Goal: Check status: Check status

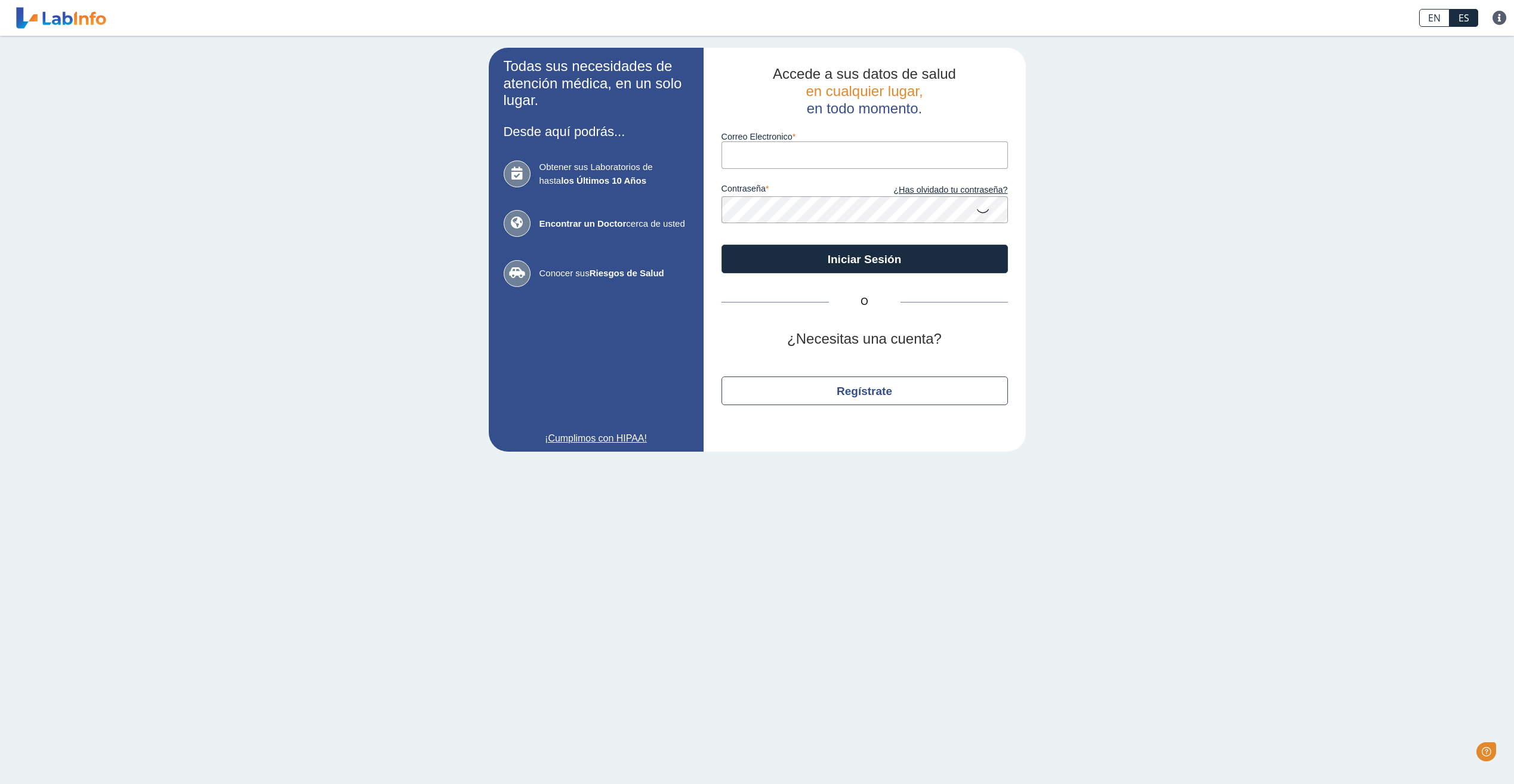
click at [780, 164] on input "Correo Electronico" at bounding box center [864, 155] width 287 height 27
type input "[EMAIL_ADDRESS][DOMAIN_NAME]"
click at [721, 244] on button "Iniciar Sesión" at bounding box center [864, 259] width 287 height 29
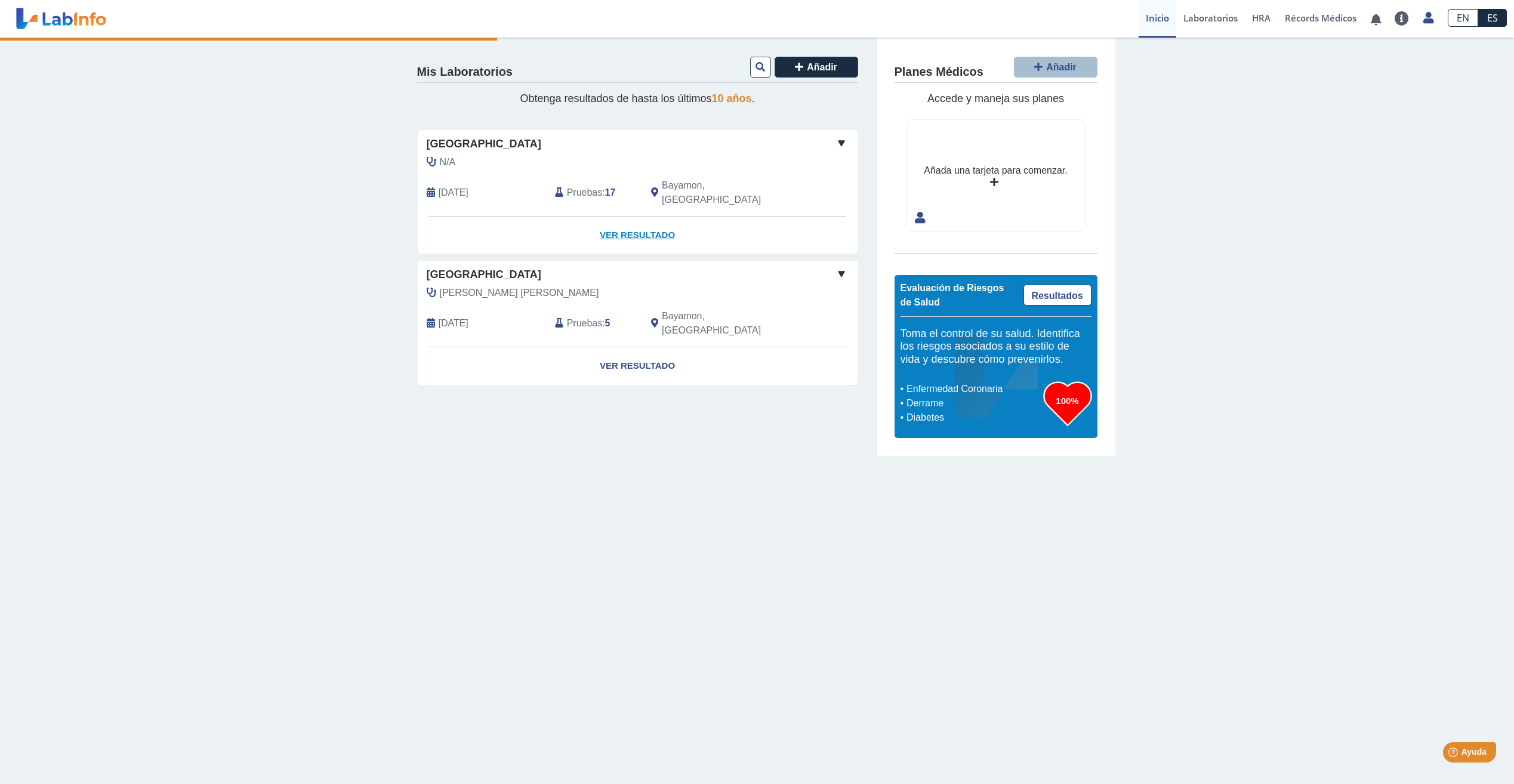
click at [631, 216] on link "Ver Resultado" at bounding box center [637, 235] width 440 height 38
click at [641, 224] on link "Ver Resultado" at bounding box center [637, 235] width 440 height 38
click at [653, 216] on link "Ver Resultado" at bounding box center [637, 235] width 440 height 38
drag, startPoint x: 653, startPoint y: 216, endPoint x: 652, endPoint y: 228, distance: 12.0
click at [652, 228] on link "Ver Resultado" at bounding box center [637, 235] width 440 height 38
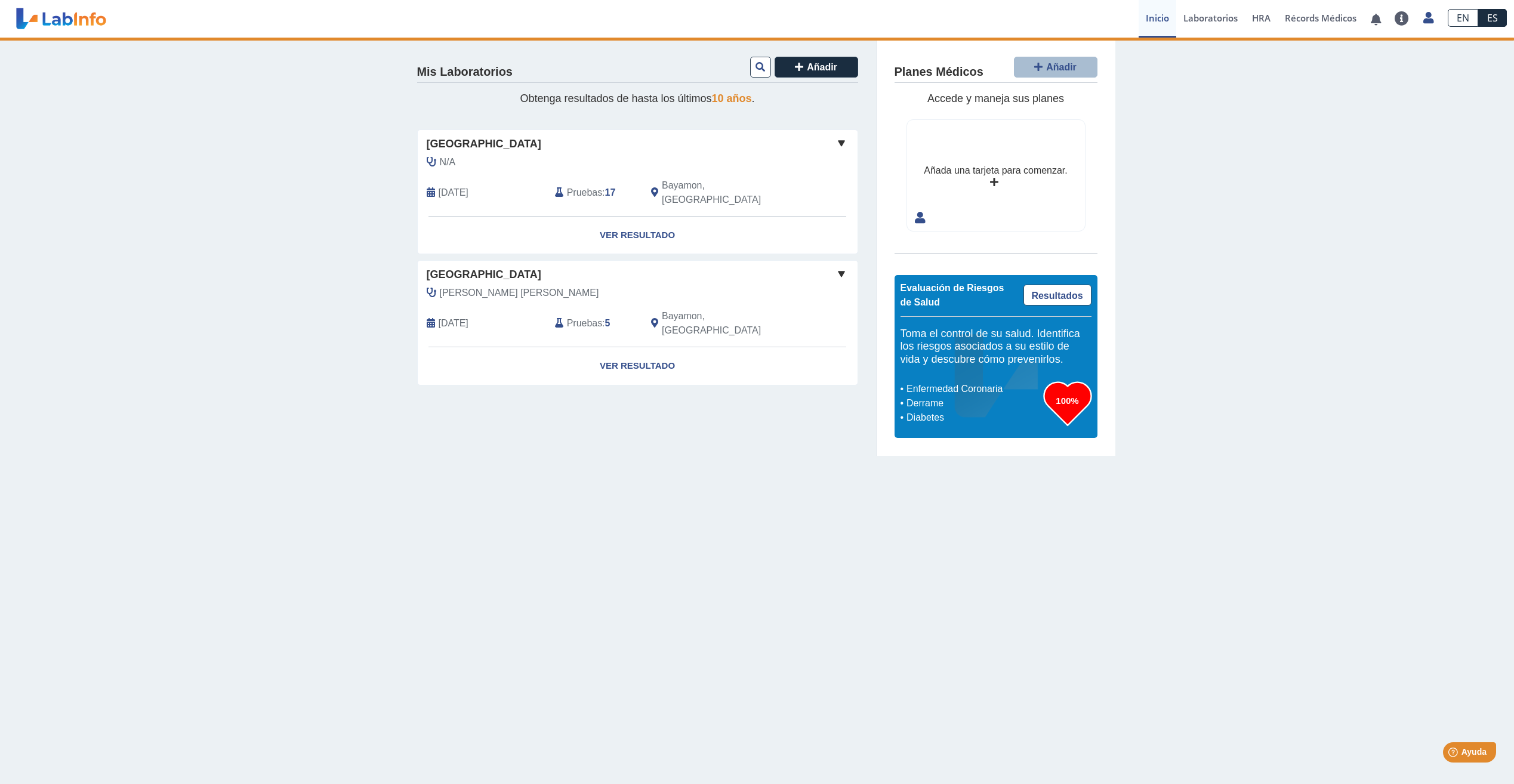
click at [832, 141] on div "[GEOGRAPHIC_DATA]" at bounding box center [637, 144] width 440 height 16
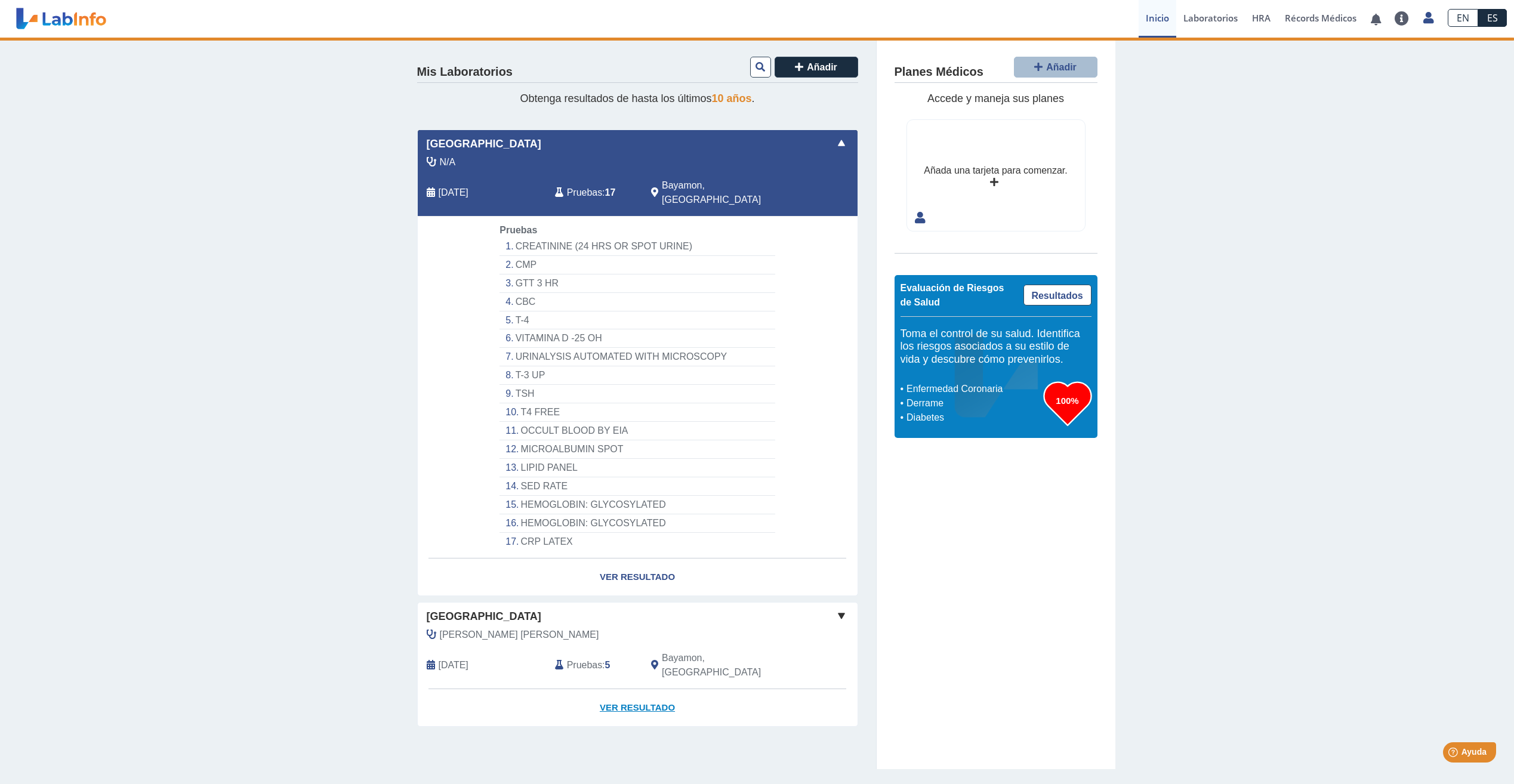
click at [627, 689] on link "Ver Resultado" at bounding box center [637, 707] width 440 height 38
click at [616, 568] on link "Ver Resultado" at bounding box center [637, 576] width 440 height 38
click at [837, 608] on span at bounding box center [842, 616] width 14 height 14
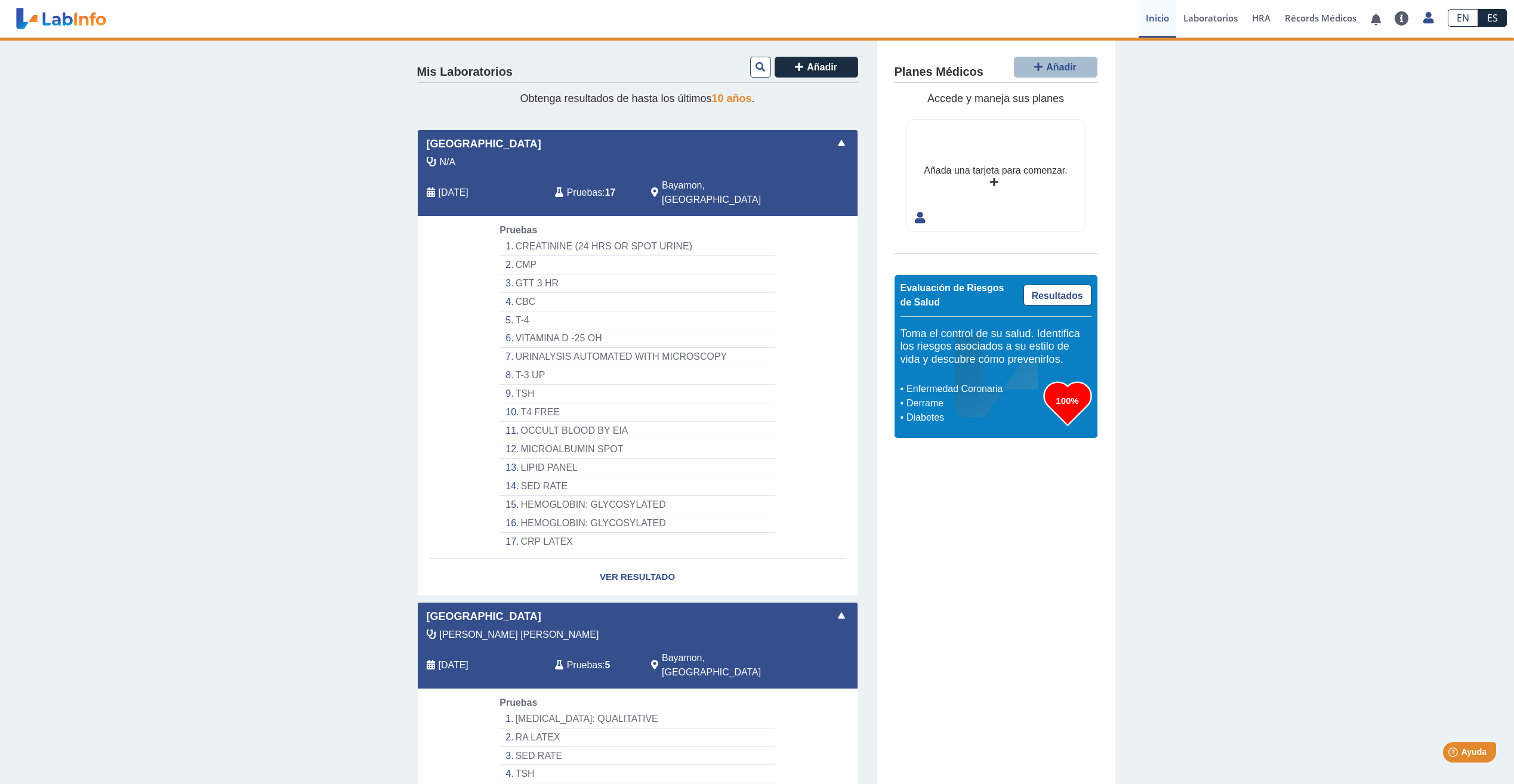
click at [836, 608] on span at bounding box center [842, 616] width 14 height 14
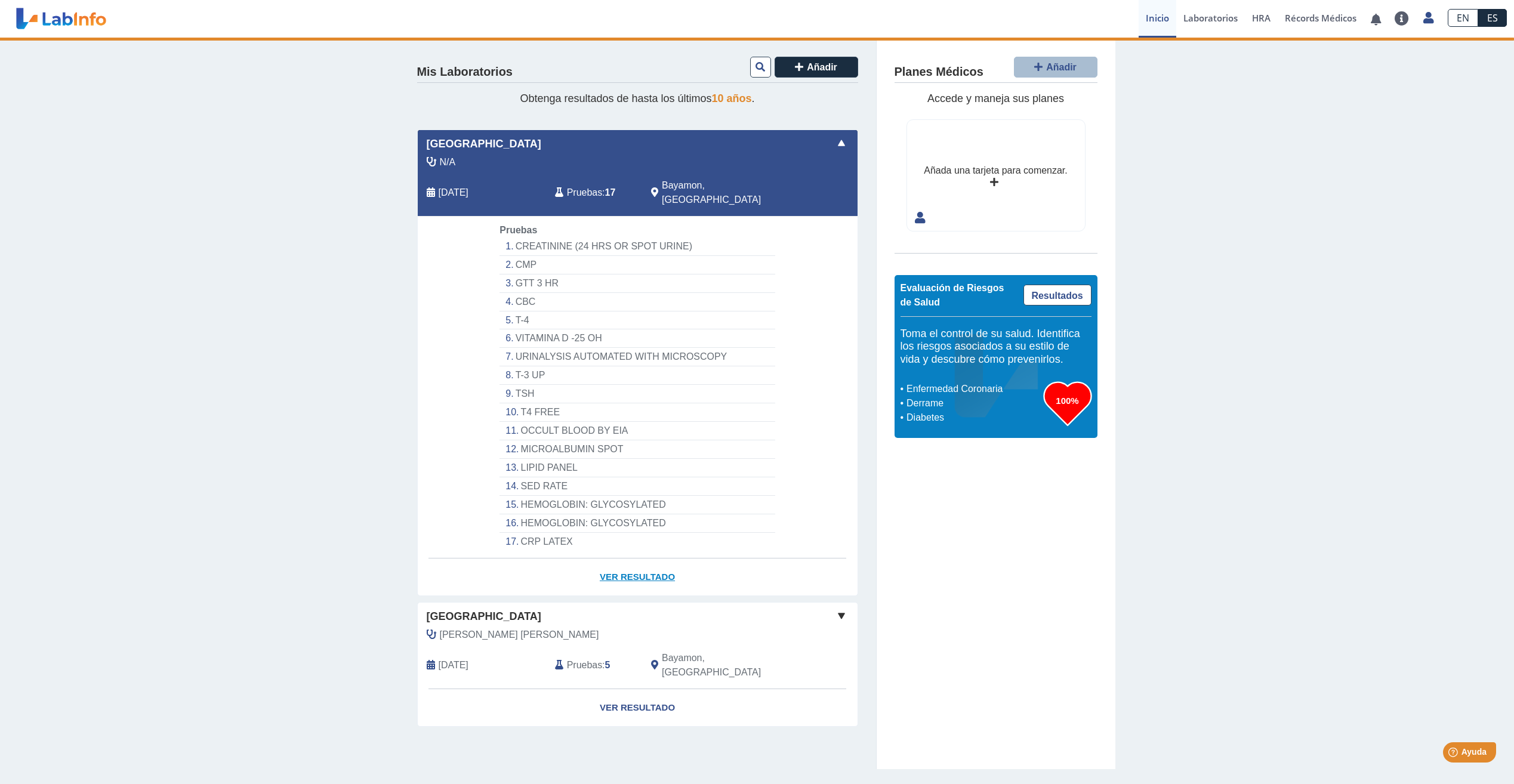
click at [612, 562] on link "Ver Resultado" at bounding box center [637, 576] width 440 height 38
click at [519, 237] on li "CREATININE (24 HRS OR SPOT URINE)" at bounding box center [636, 246] width 275 height 18
click at [607, 565] on link "Ver Resultado" at bounding box center [637, 576] width 440 height 38
click at [601, 185] on div "Pruebas : 17" at bounding box center [594, 192] width 96 height 29
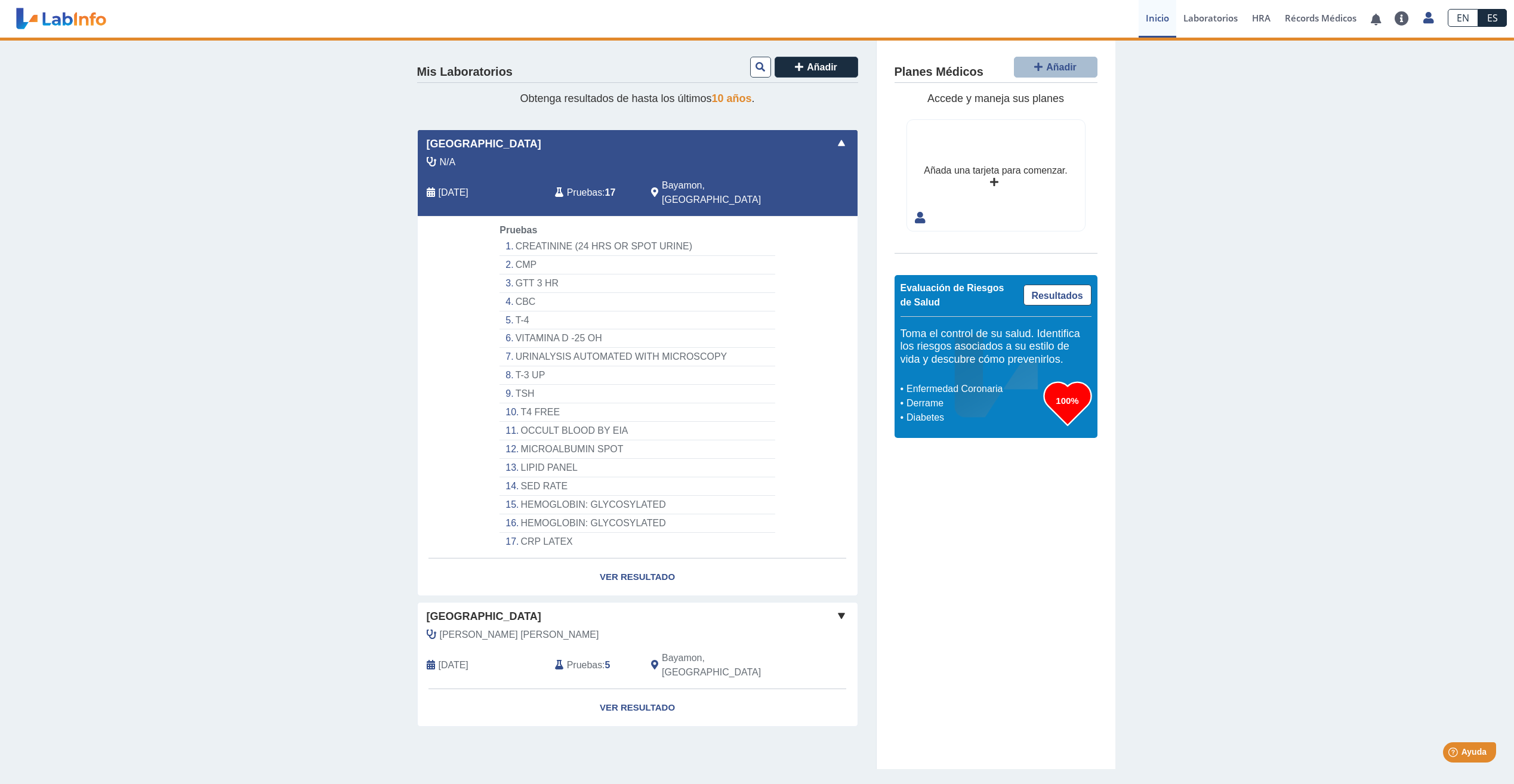
click at [841, 143] on span at bounding box center [842, 143] width 14 height 14
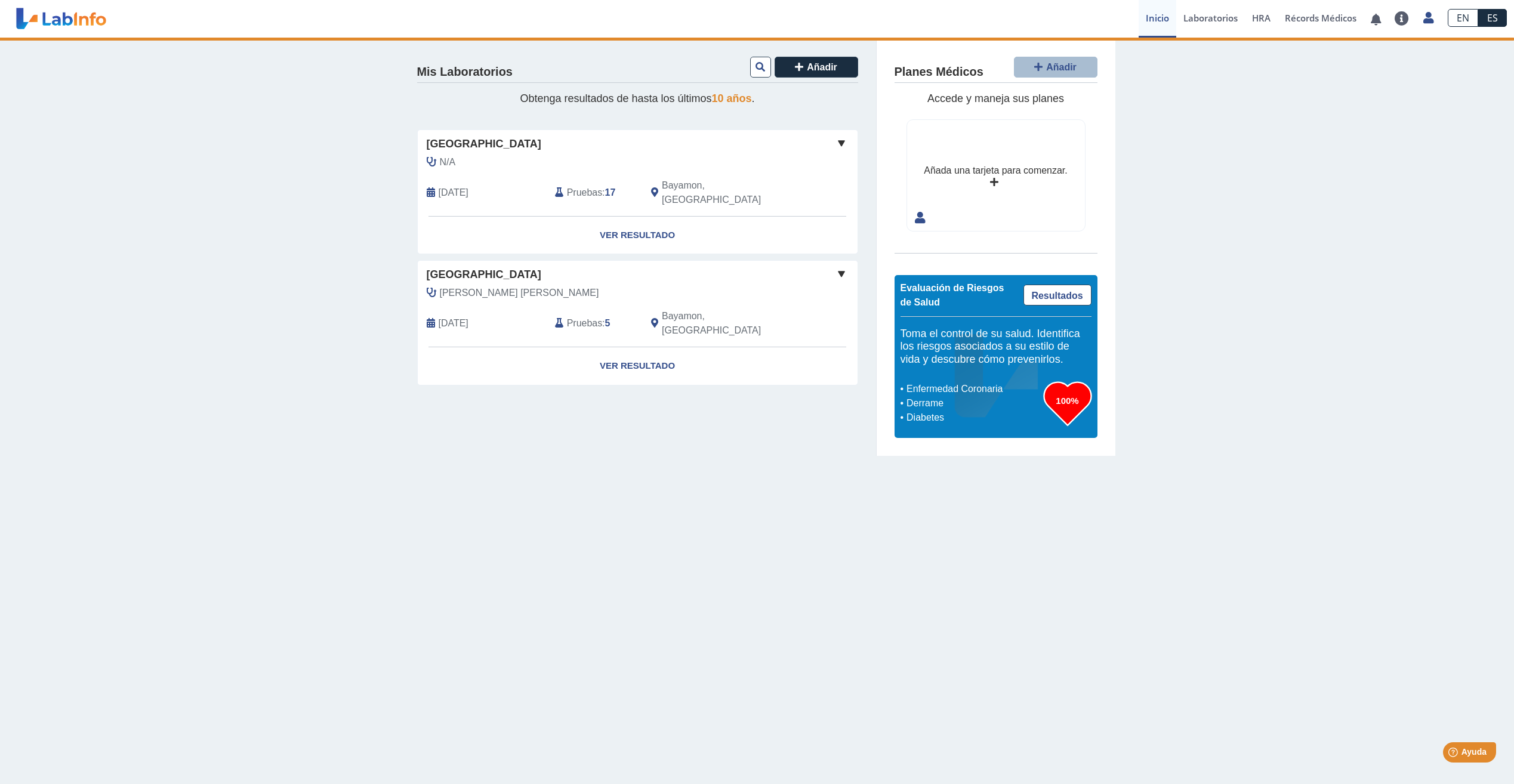
click at [838, 145] on span at bounding box center [842, 143] width 14 height 14
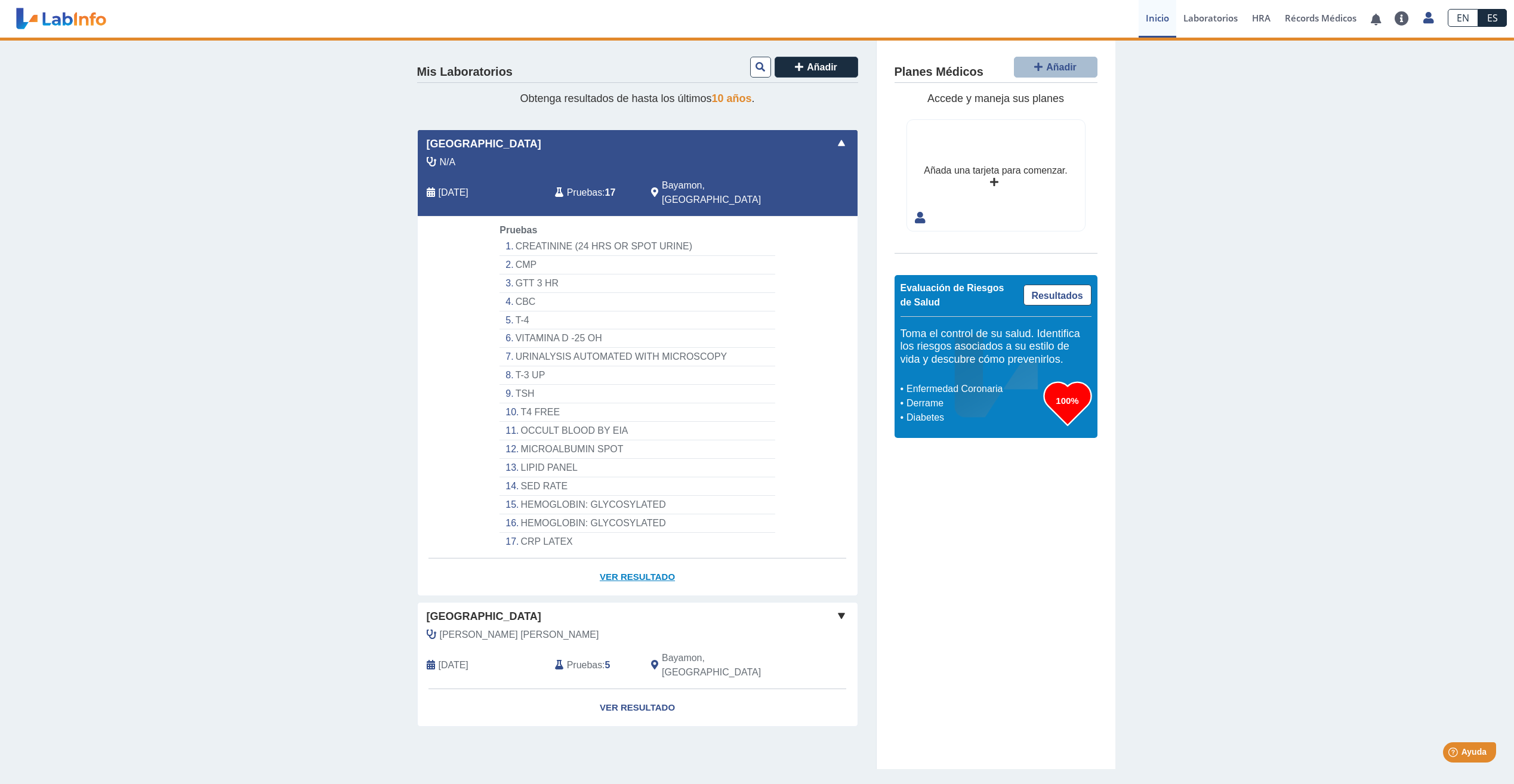
click at [608, 560] on link "Ver Resultado" at bounding box center [637, 576] width 440 height 38
click at [103, 779] on main "Mis Laboratorios Añadir Obtenga resultados de hasta los últimos 10 años . Metro…" at bounding box center [757, 410] width 1514 height 746
click at [577, 186] on span "Pruebas" at bounding box center [585, 192] width 35 height 14
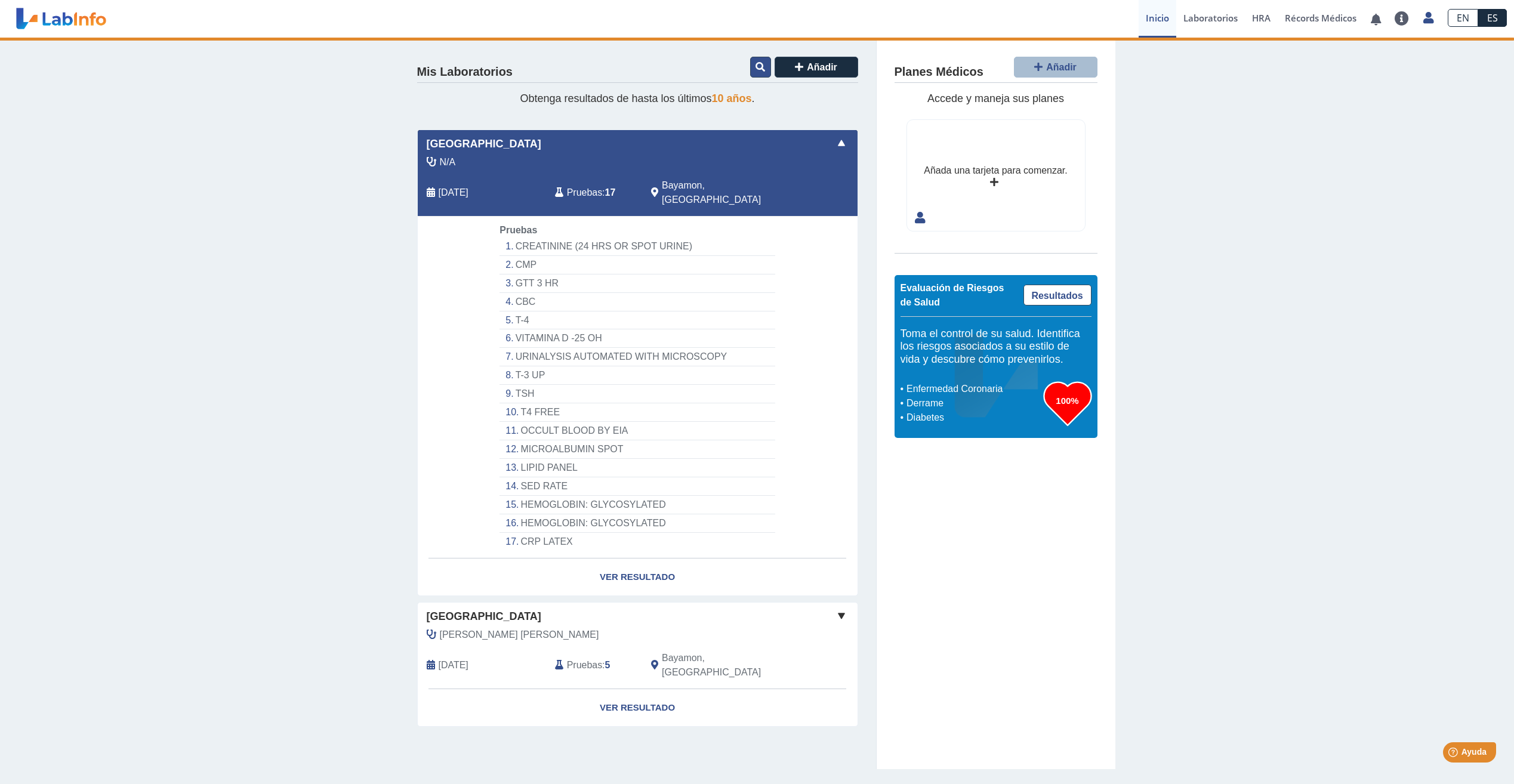
click at [756, 62] on icon at bounding box center [760, 67] width 10 height 10
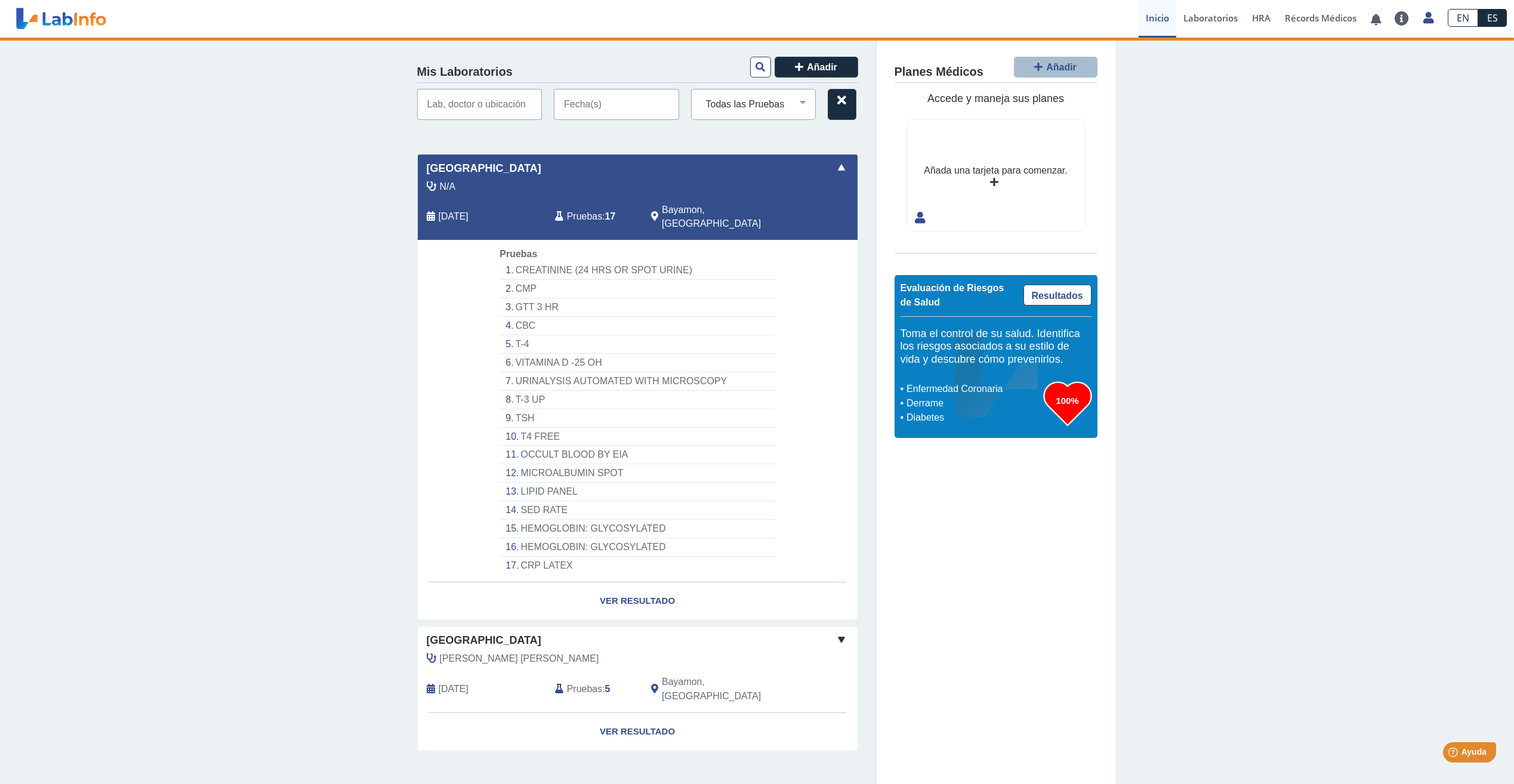
click at [517, 261] on li "CREATININE (24 HRS OR SPOT URINE)" at bounding box center [636, 270] width 275 height 18
click at [596, 582] on link "Ver Resultado" at bounding box center [637, 600] width 440 height 38
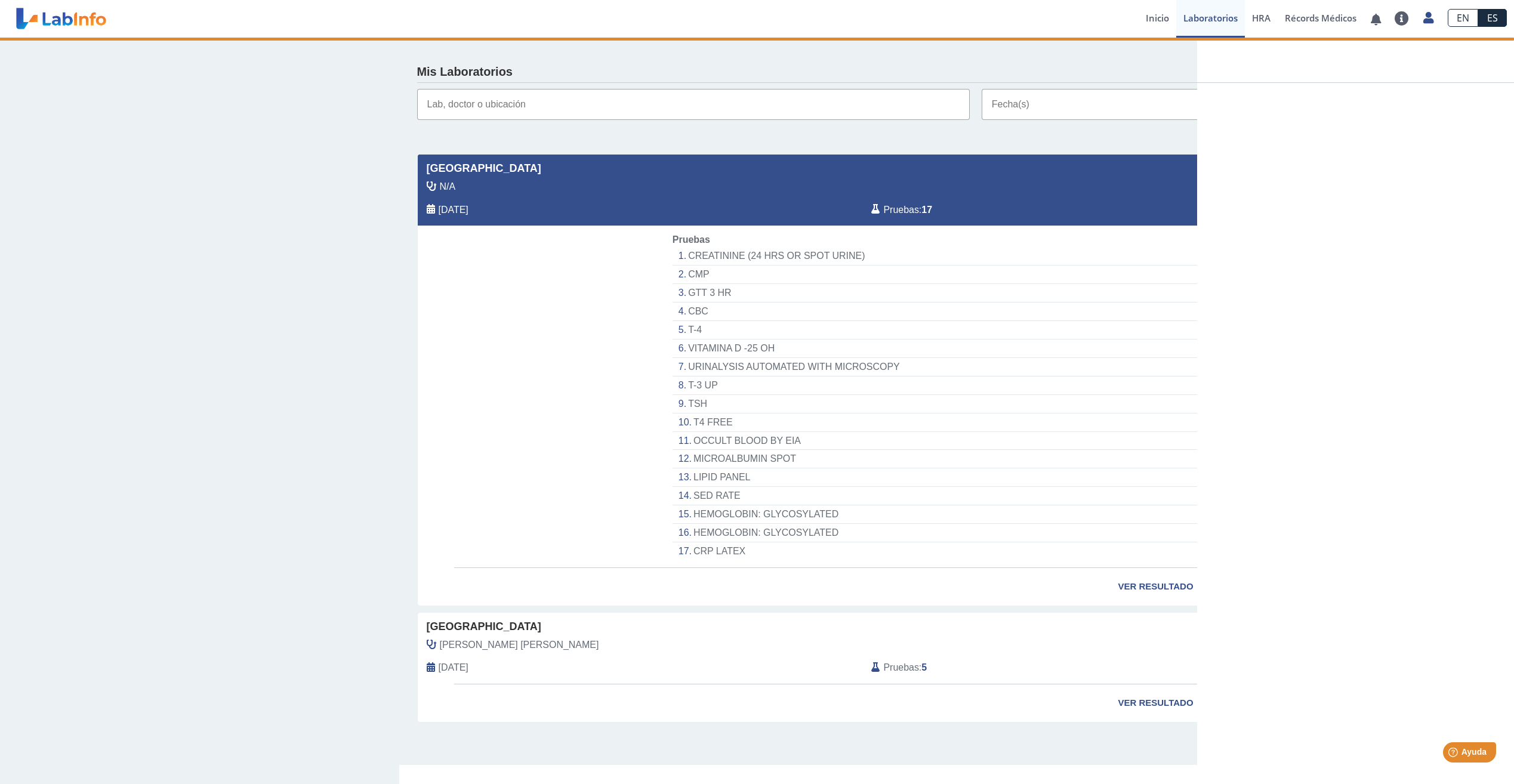
select select "**********"
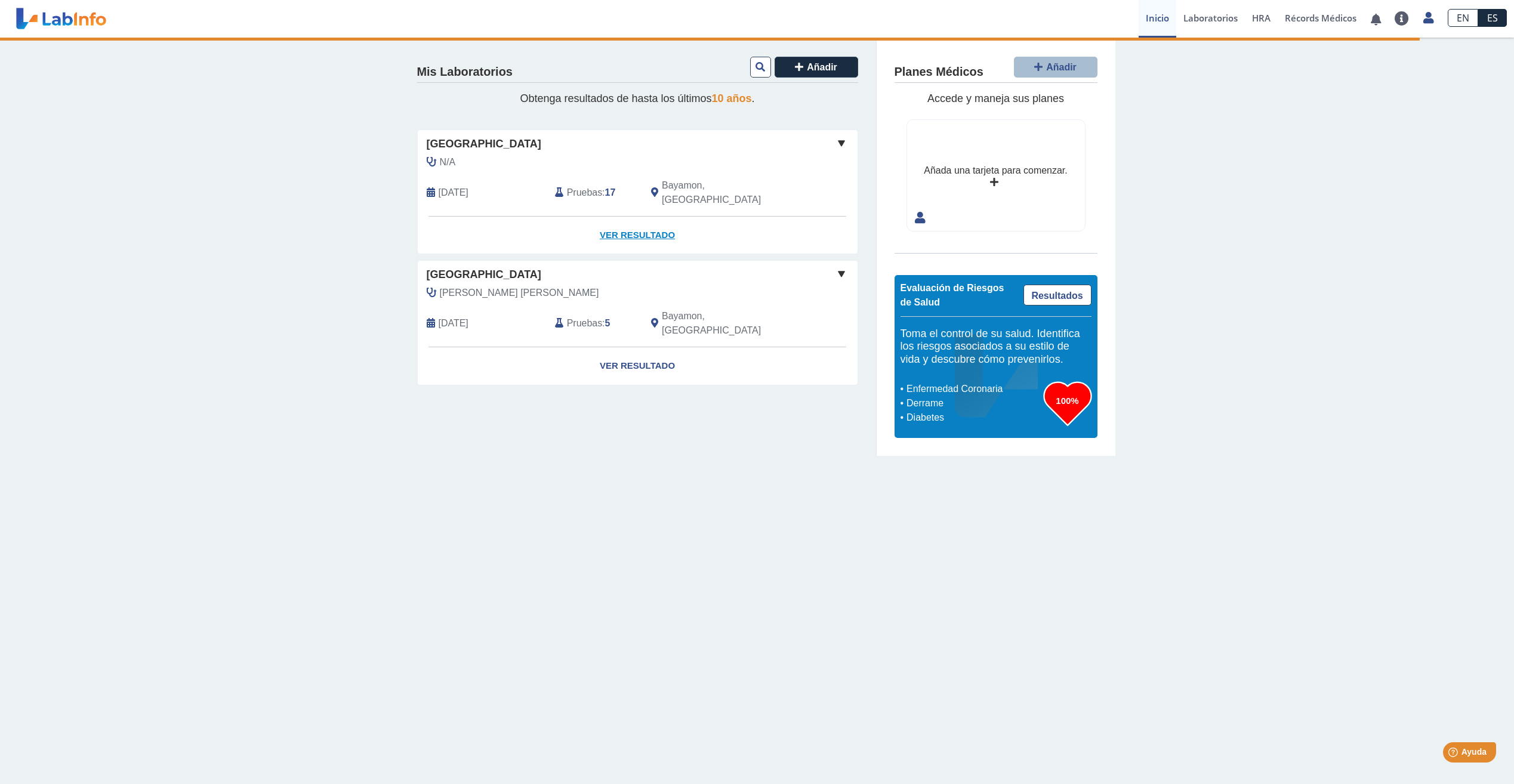
click at [632, 217] on link "Ver Resultado" at bounding box center [637, 235] width 440 height 38
click at [840, 143] on span at bounding box center [842, 143] width 14 height 14
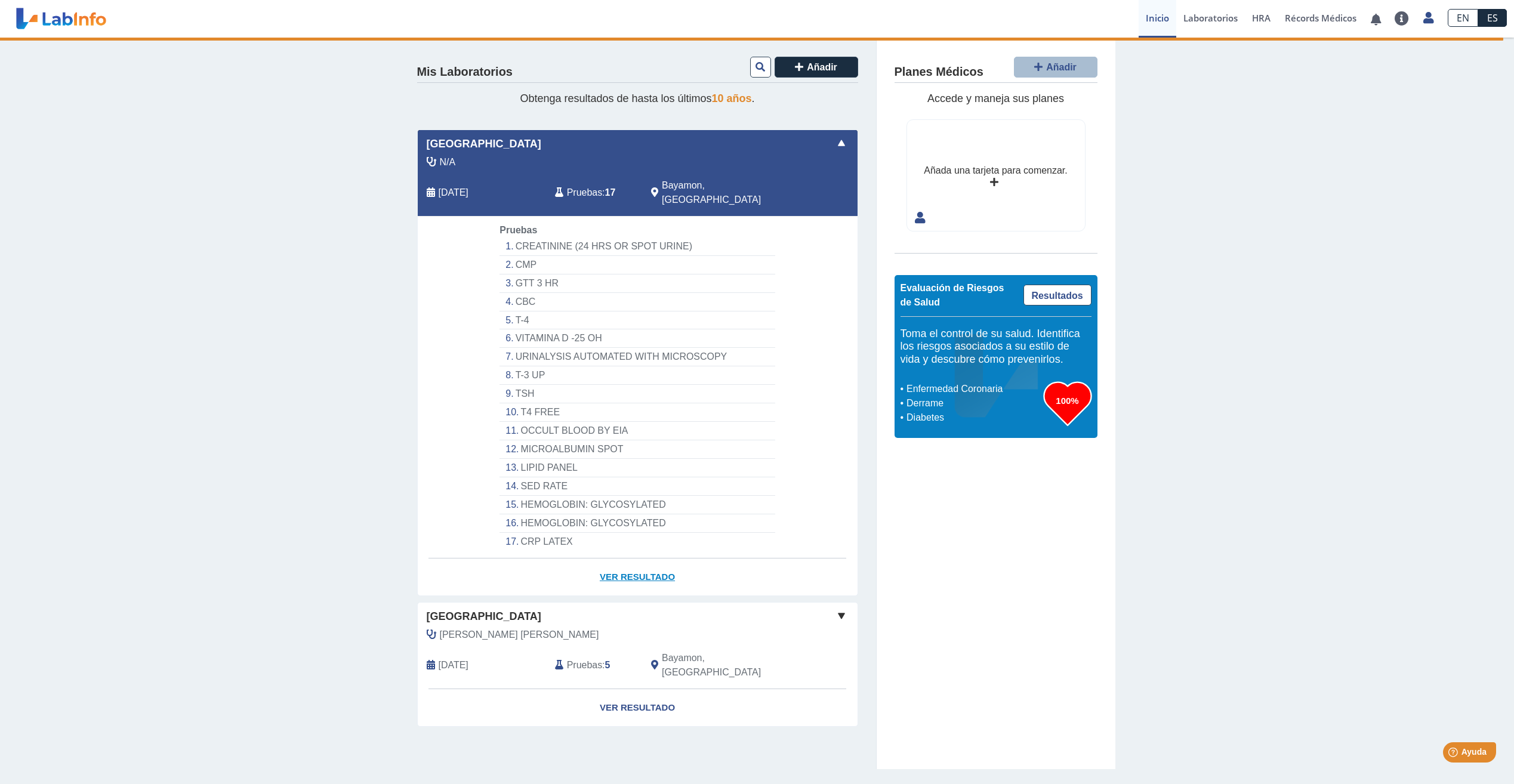
click at [617, 566] on link "Ver Resultado" at bounding box center [637, 576] width 440 height 38
click at [1200, 18] on link "Laboratorios" at bounding box center [1211, 18] width 69 height 38
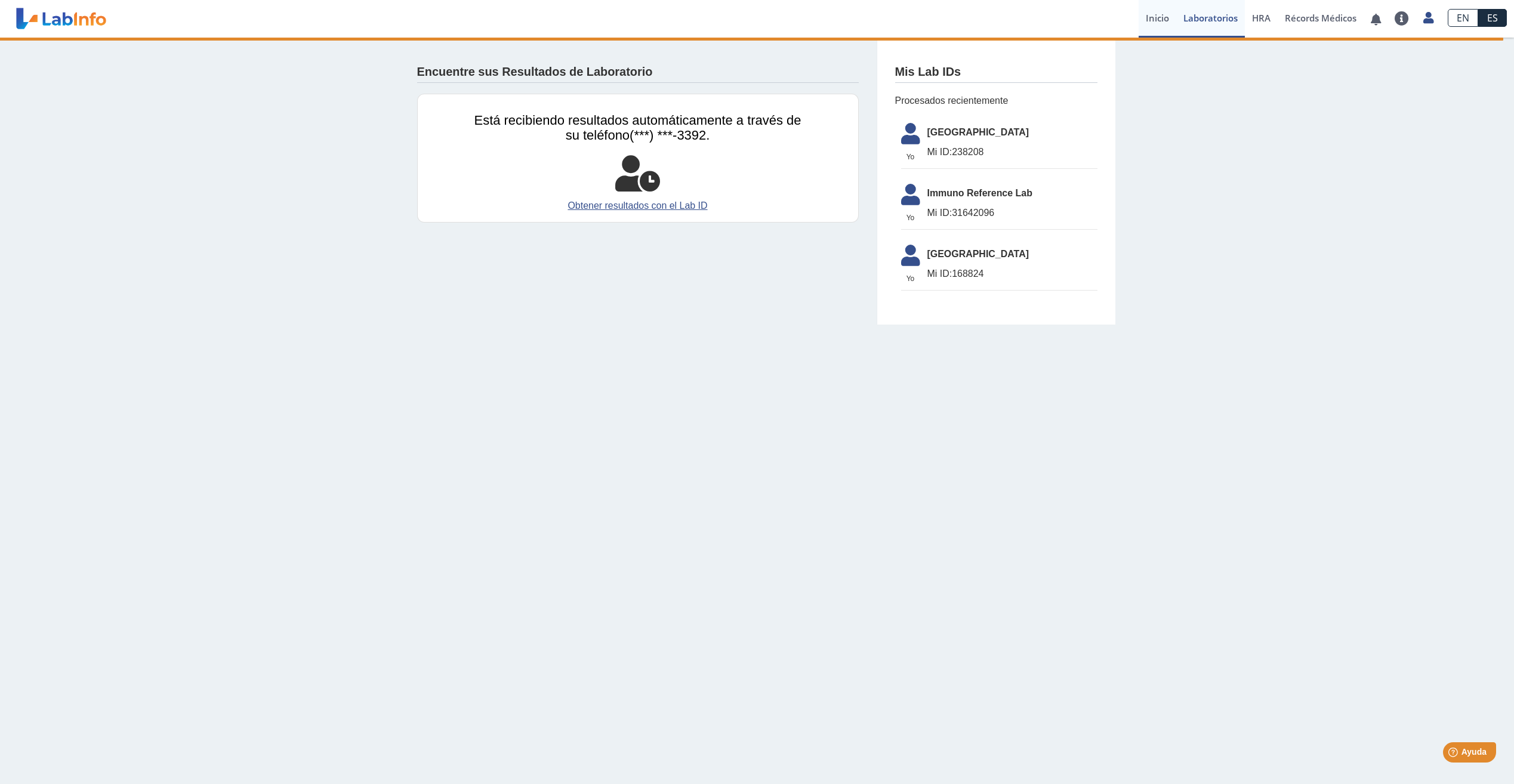
click at [1167, 21] on link "Inicio" at bounding box center [1157, 18] width 38 height 38
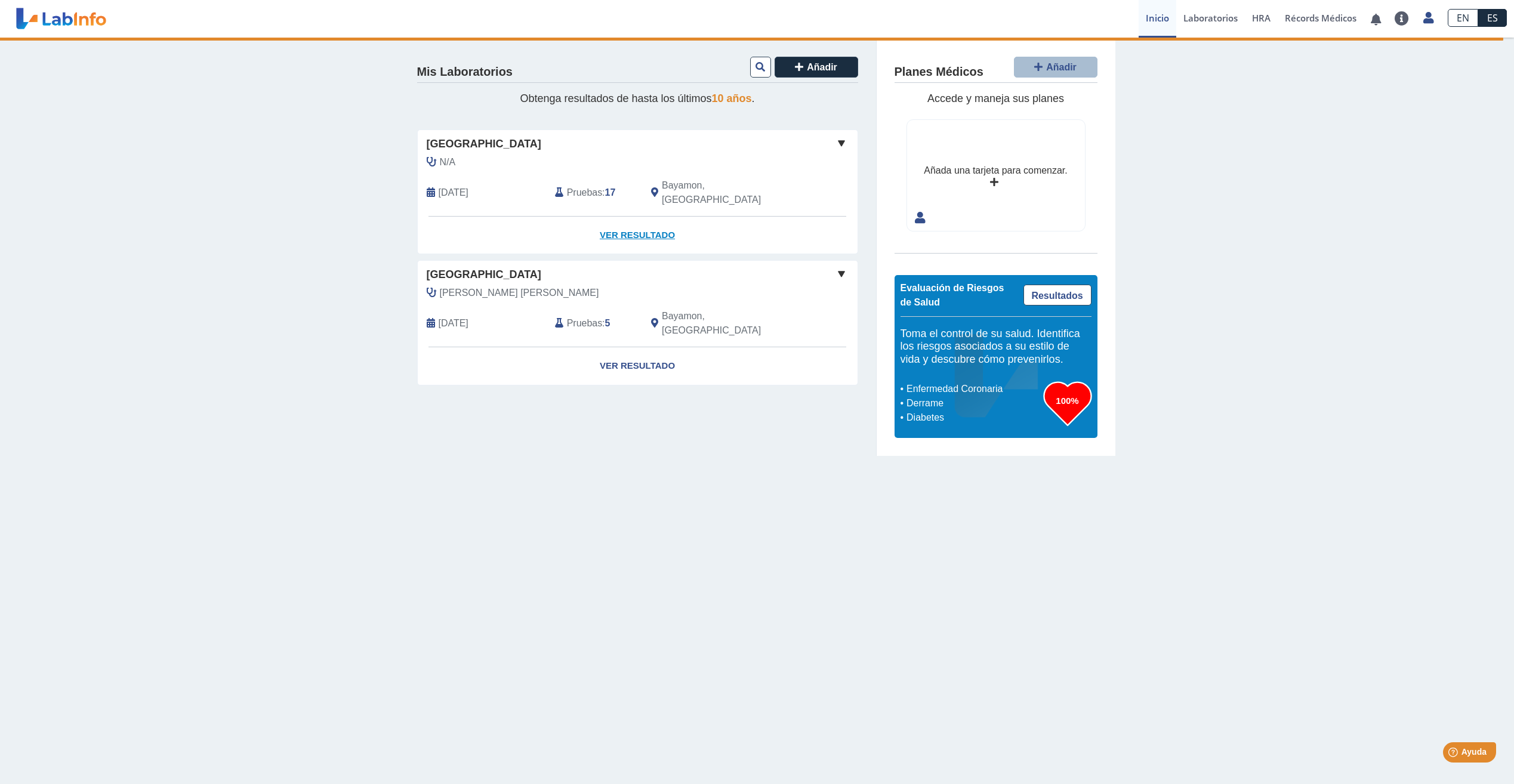
click at [624, 227] on link "Ver Resultado" at bounding box center [637, 235] width 440 height 38
click at [565, 192] on div "Pruebas : 17" at bounding box center [594, 192] width 96 height 29
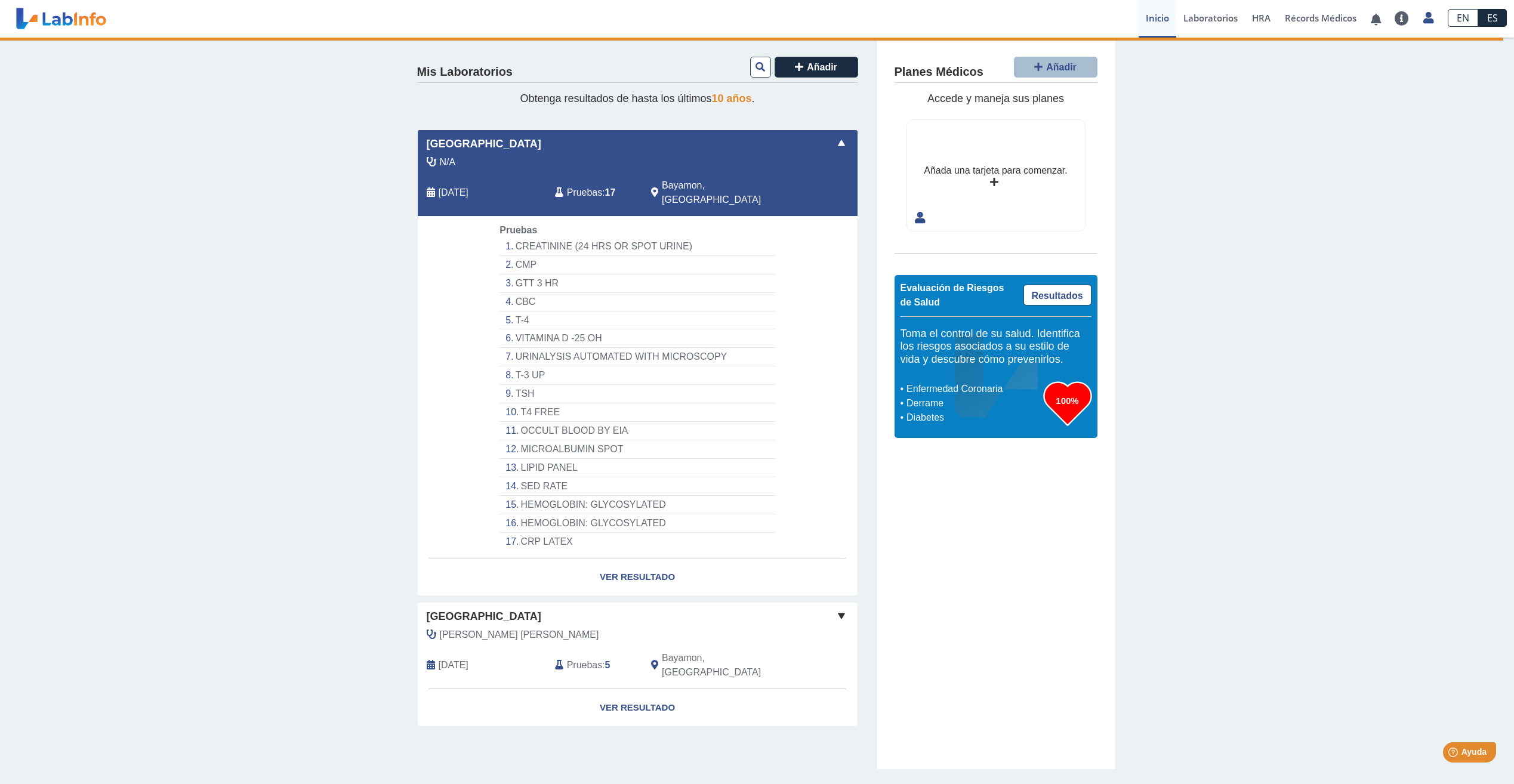
click at [516, 385] on li "TSH" at bounding box center [636, 394] width 275 height 18
click at [636, 94] on span "Obtenga resultados de hasta los últimos 10 años ." at bounding box center [637, 98] width 235 height 12
click at [754, 66] on button at bounding box center [760, 67] width 21 height 21
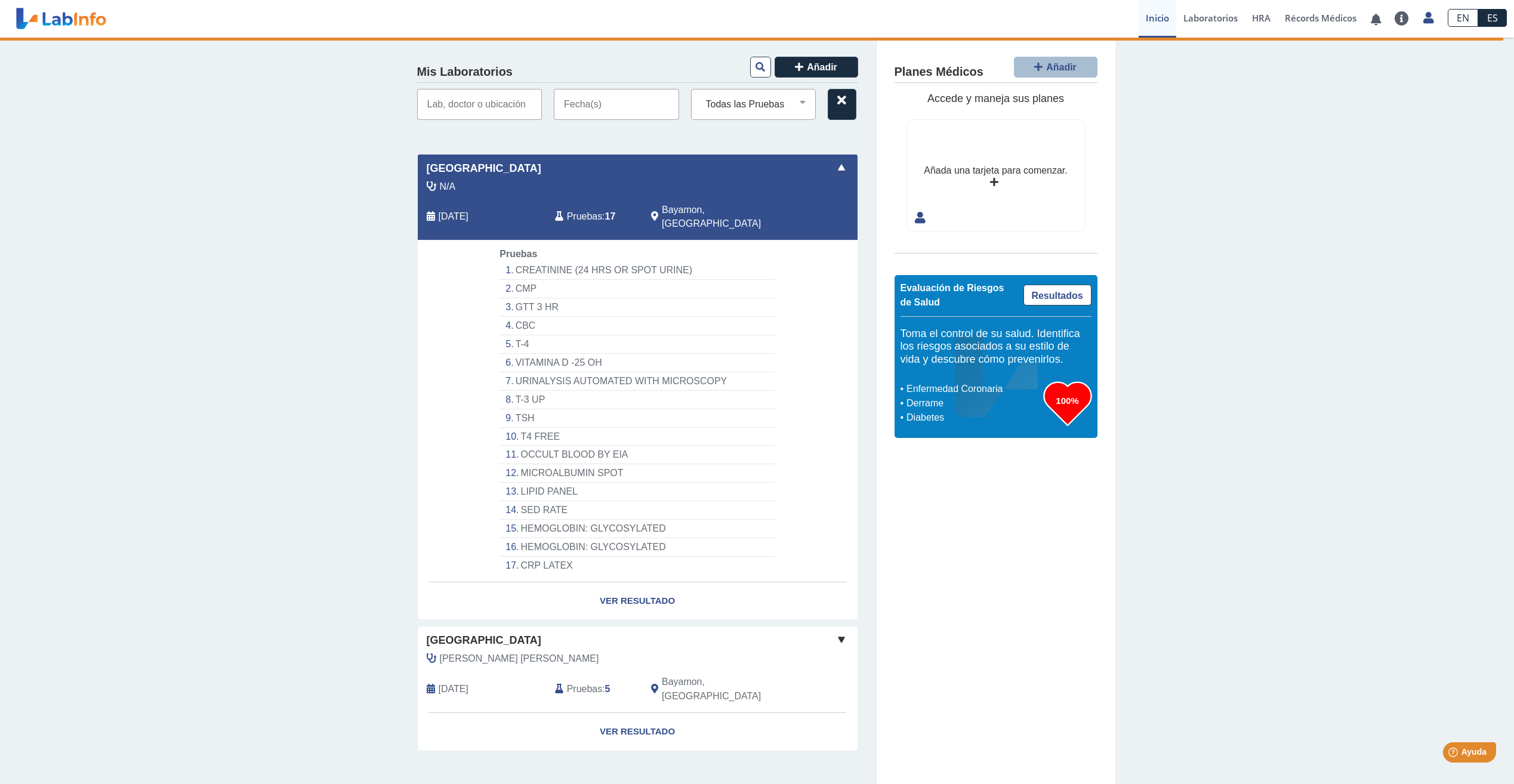
click at [480, 107] on input "text" at bounding box center [479, 104] width 125 height 31
click at [621, 109] on input "text" at bounding box center [616, 104] width 125 height 31
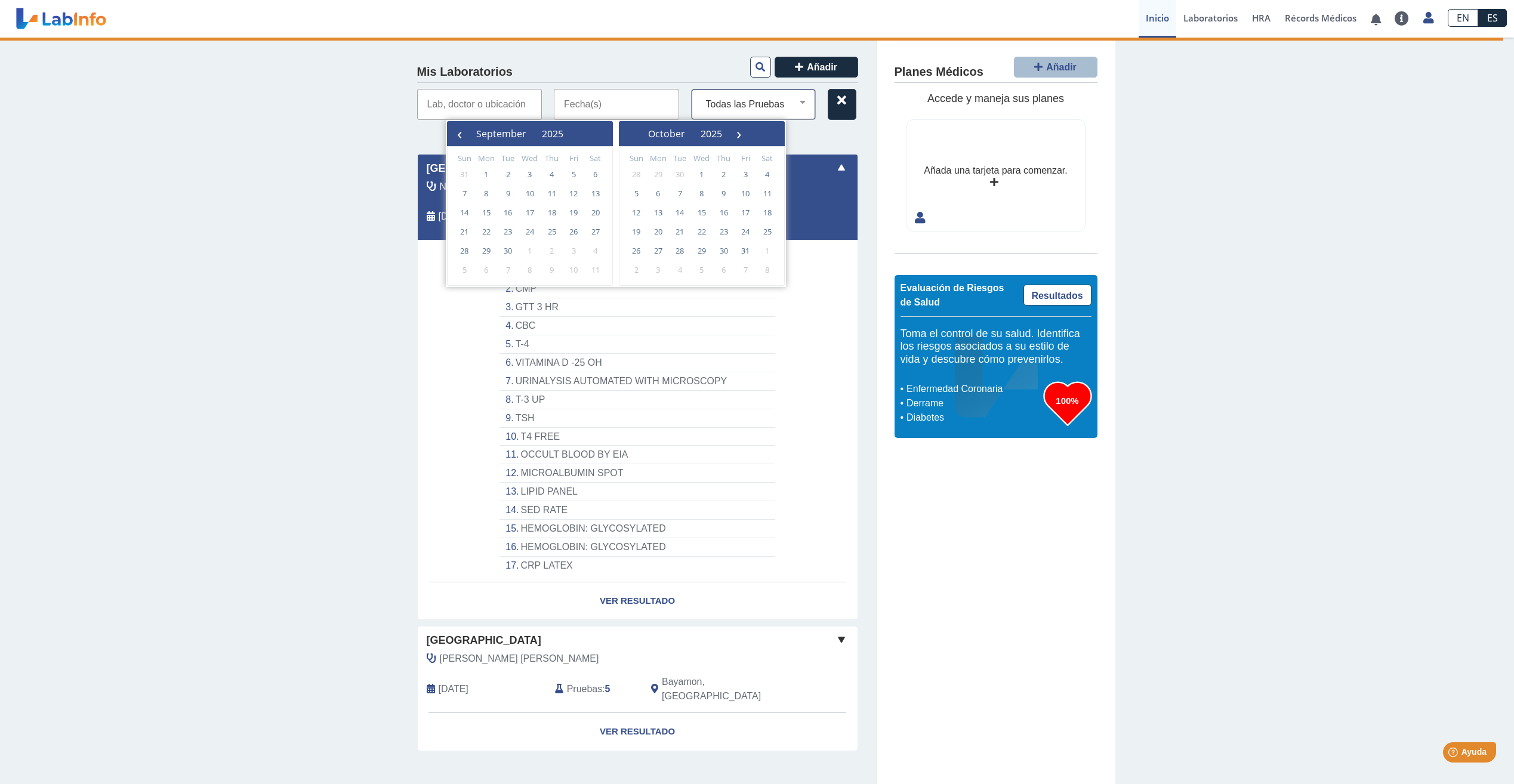
click at [749, 101] on select "Todas las Pruebas cbc cmp creatinine (24 hrs or spot urine) crp latex gtt 3 hr …" at bounding box center [758, 104] width 114 height 15
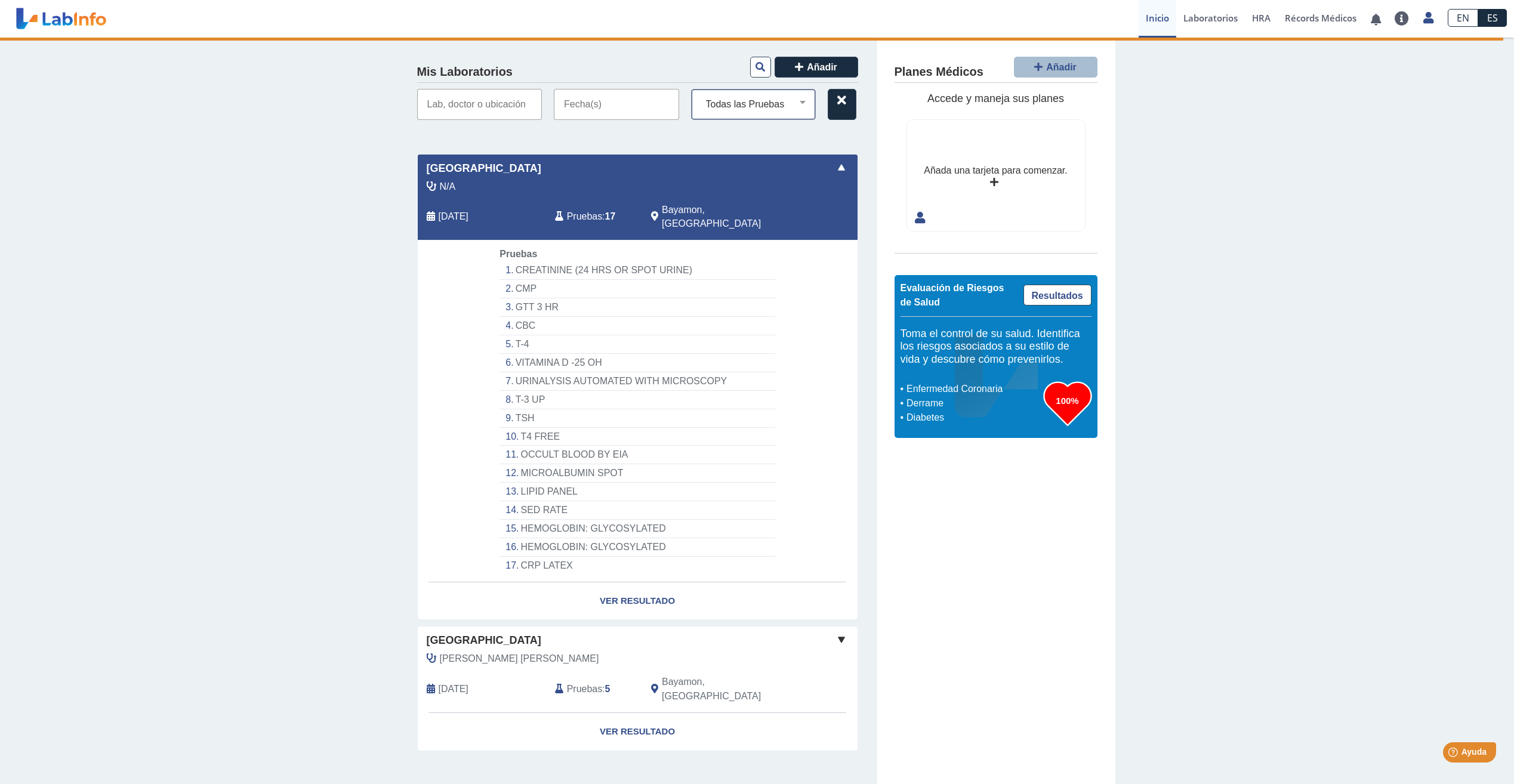
select select "cbc"
click at [701, 97] on select "Todas las Pruebas cbc cmp creatinine (24 hrs or spot urine) crp latex gtt 3 hr …" at bounding box center [758, 104] width 114 height 15
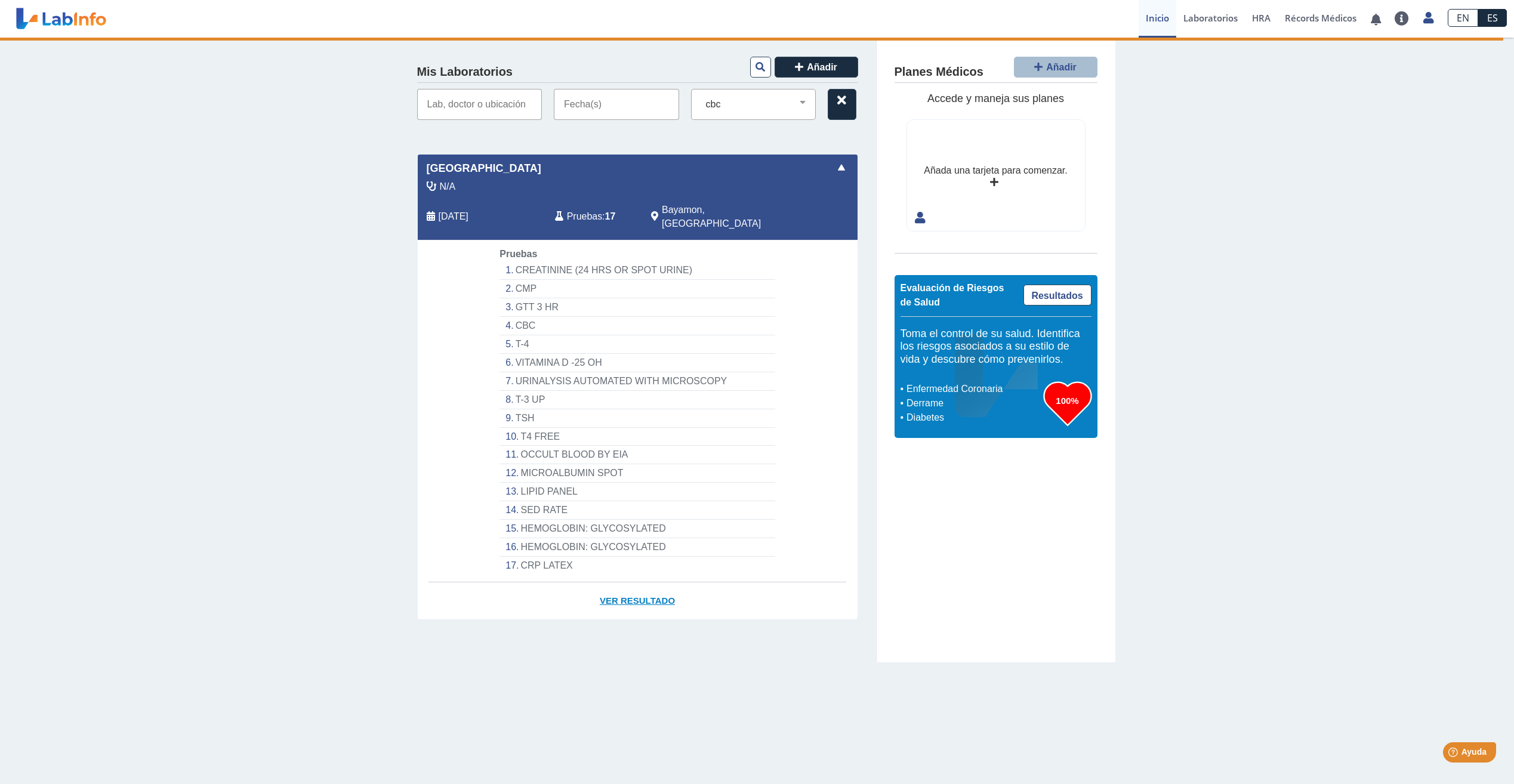
click at [620, 584] on link "Ver Resultado" at bounding box center [637, 600] width 440 height 38
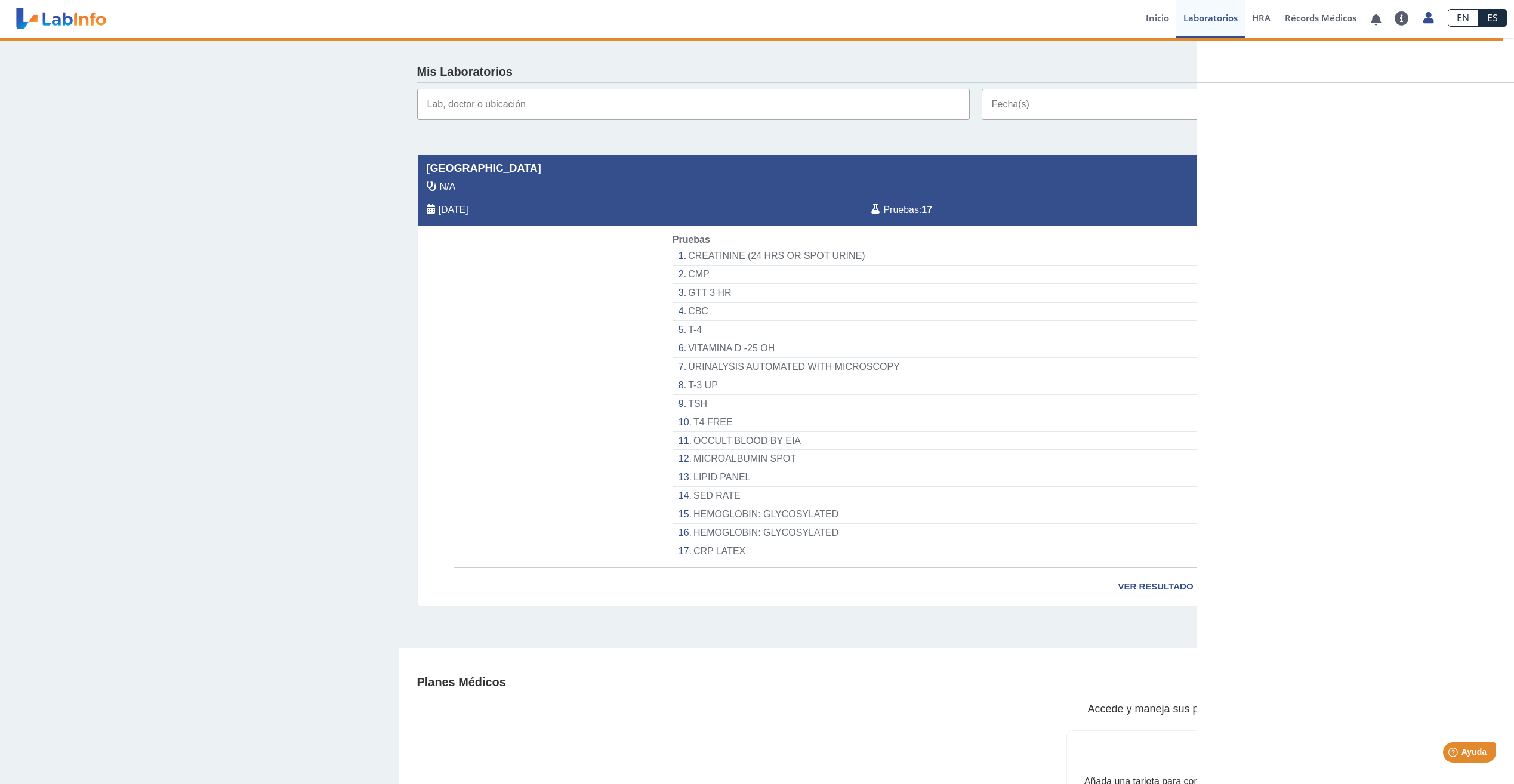
select select "***"
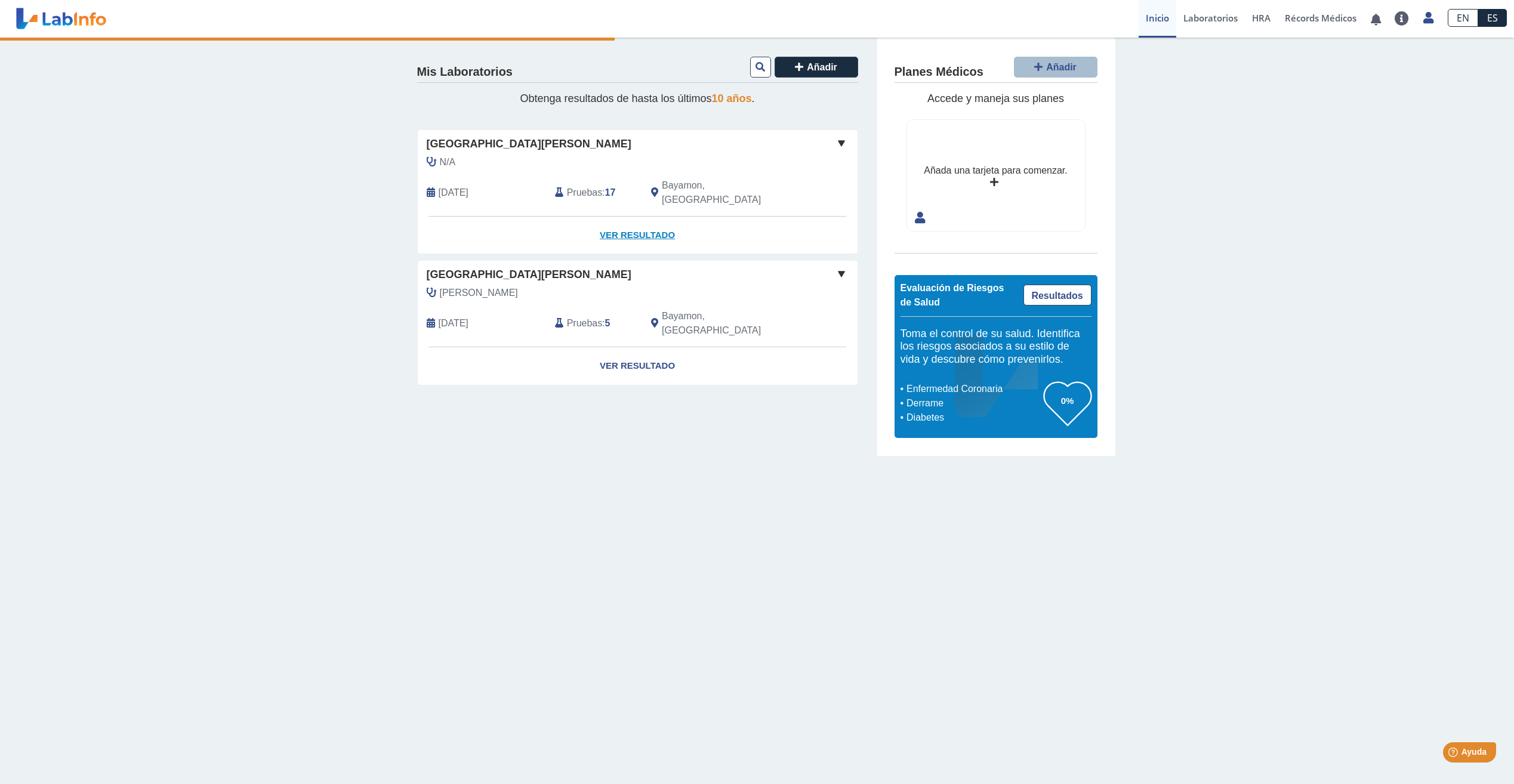
click at [612, 216] on link "Ver Resultado" at bounding box center [637, 235] width 440 height 38
click at [633, 224] on link "Ver Resultado" at bounding box center [637, 235] width 440 height 38
drag, startPoint x: 633, startPoint y: 224, endPoint x: 612, endPoint y: 220, distance: 21.4
click at [612, 220] on link "Ver Resultado" at bounding box center [637, 235] width 440 height 38
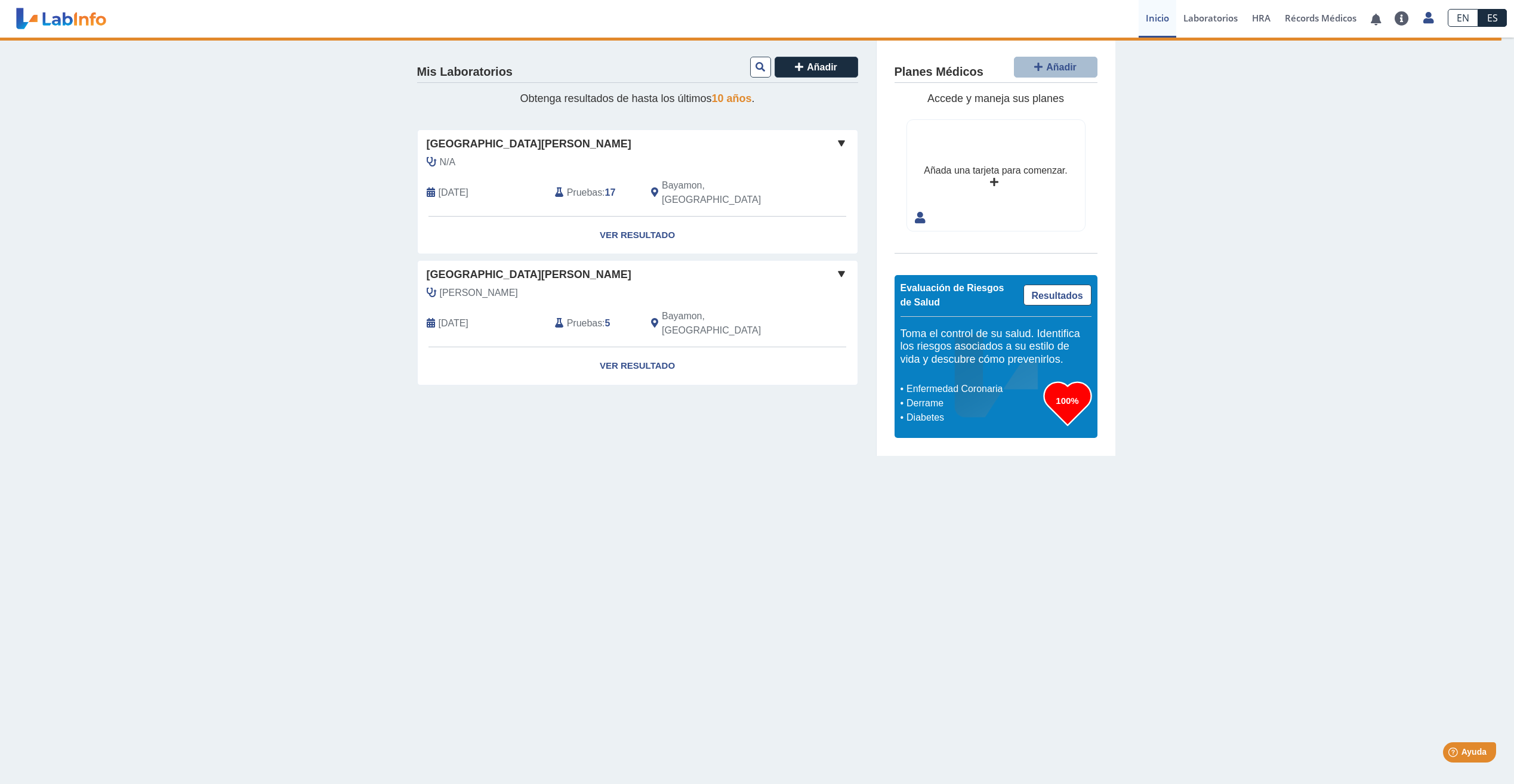
click at [841, 148] on span at bounding box center [842, 143] width 14 height 14
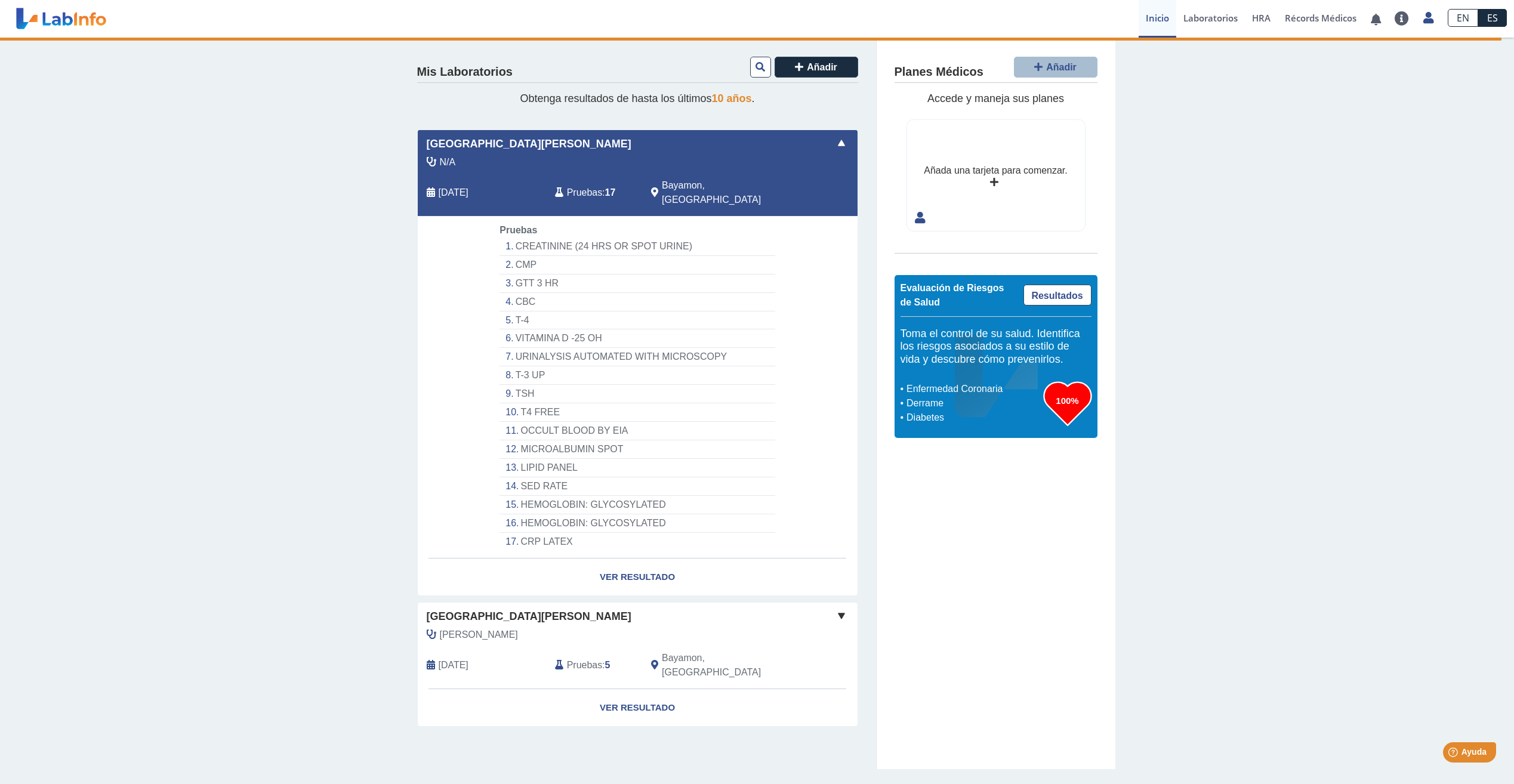
click at [841, 148] on span at bounding box center [842, 143] width 14 height 14
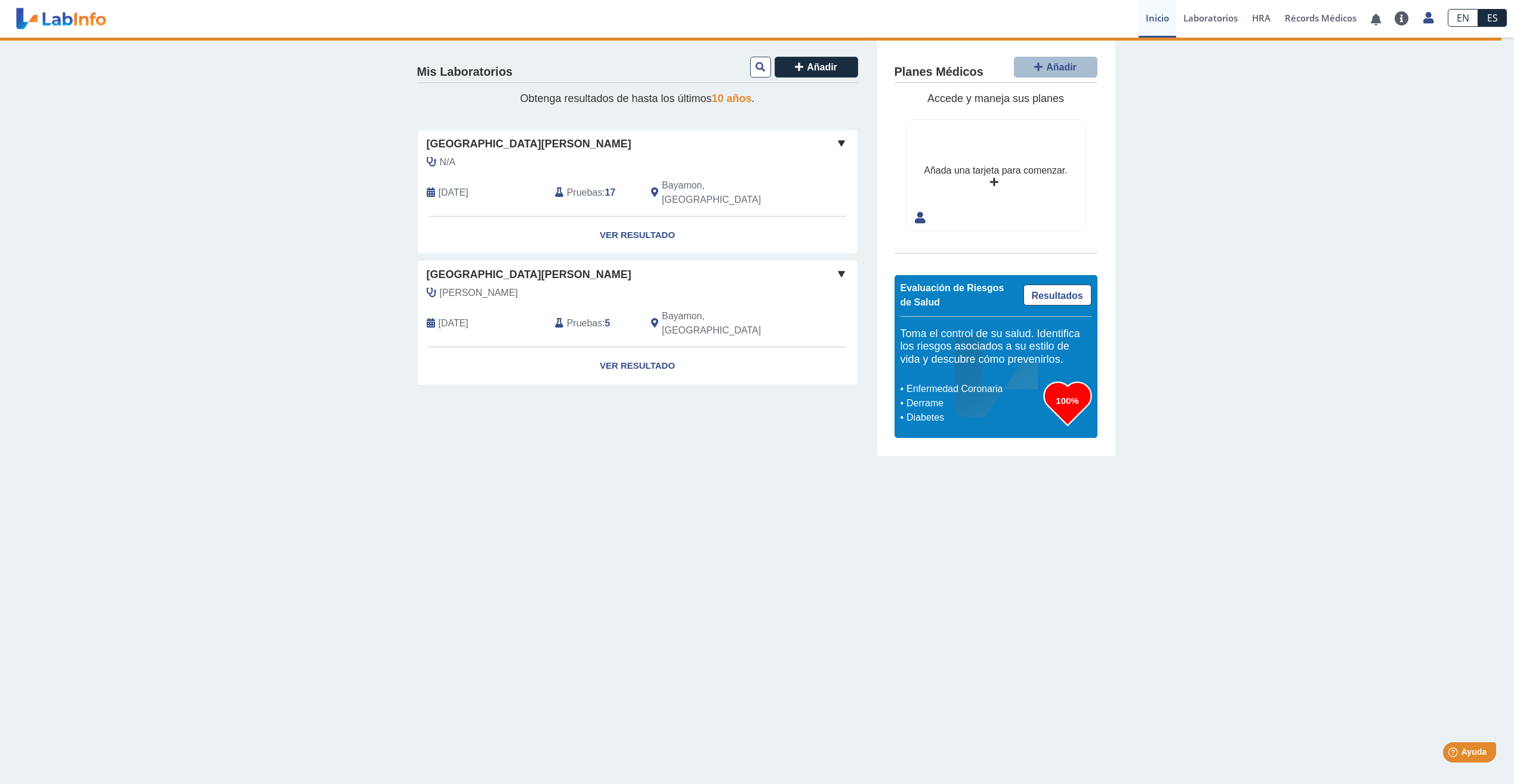
click at [829, 156] on div "Yo Yo" at bounding box center [821, 185] width 37 height 61
click at [843, 141] on span at bounding box center [842, 143] width 14 height 14
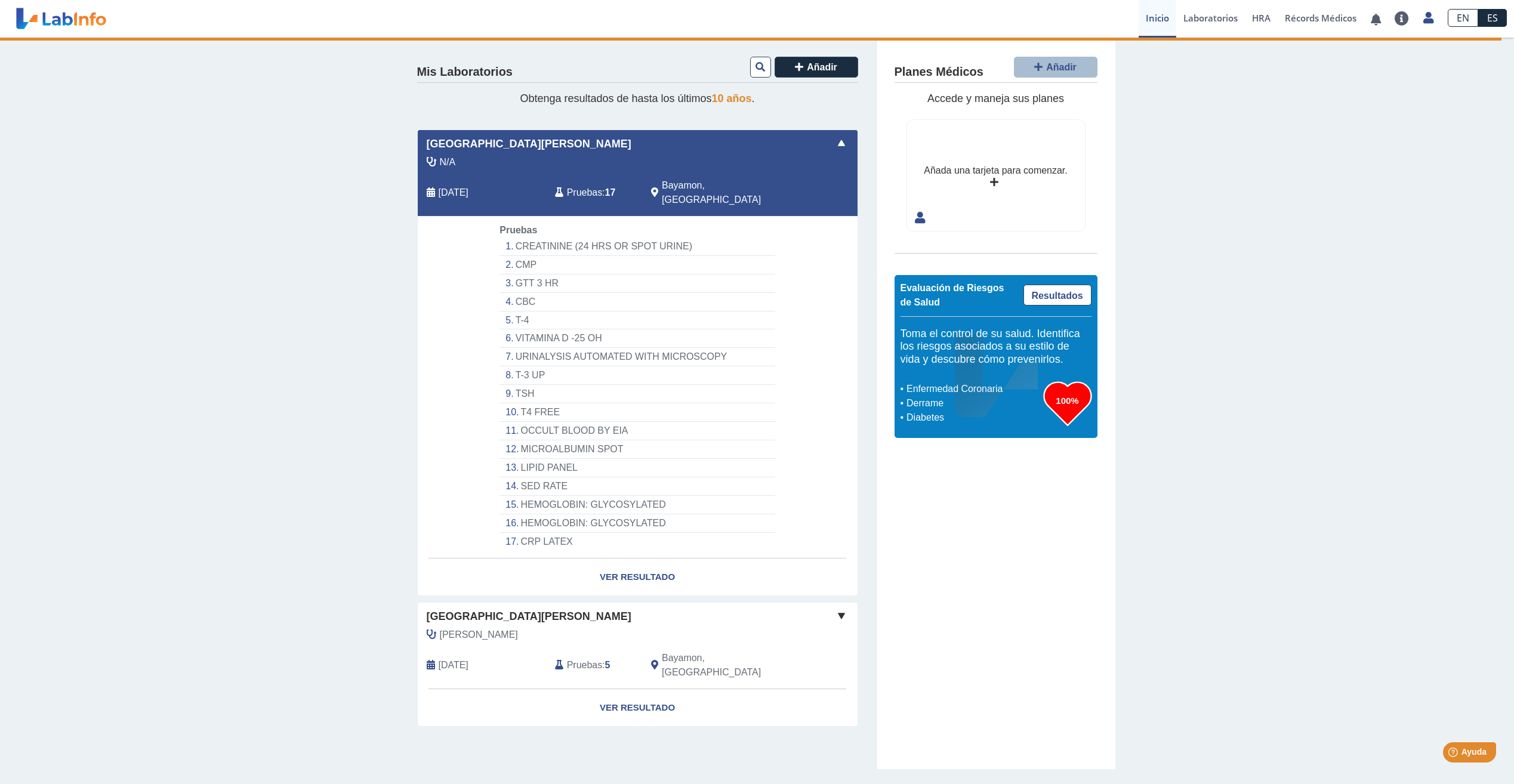
click at [843, 608] on span at bounding box center [842, 616] width 14 height 14
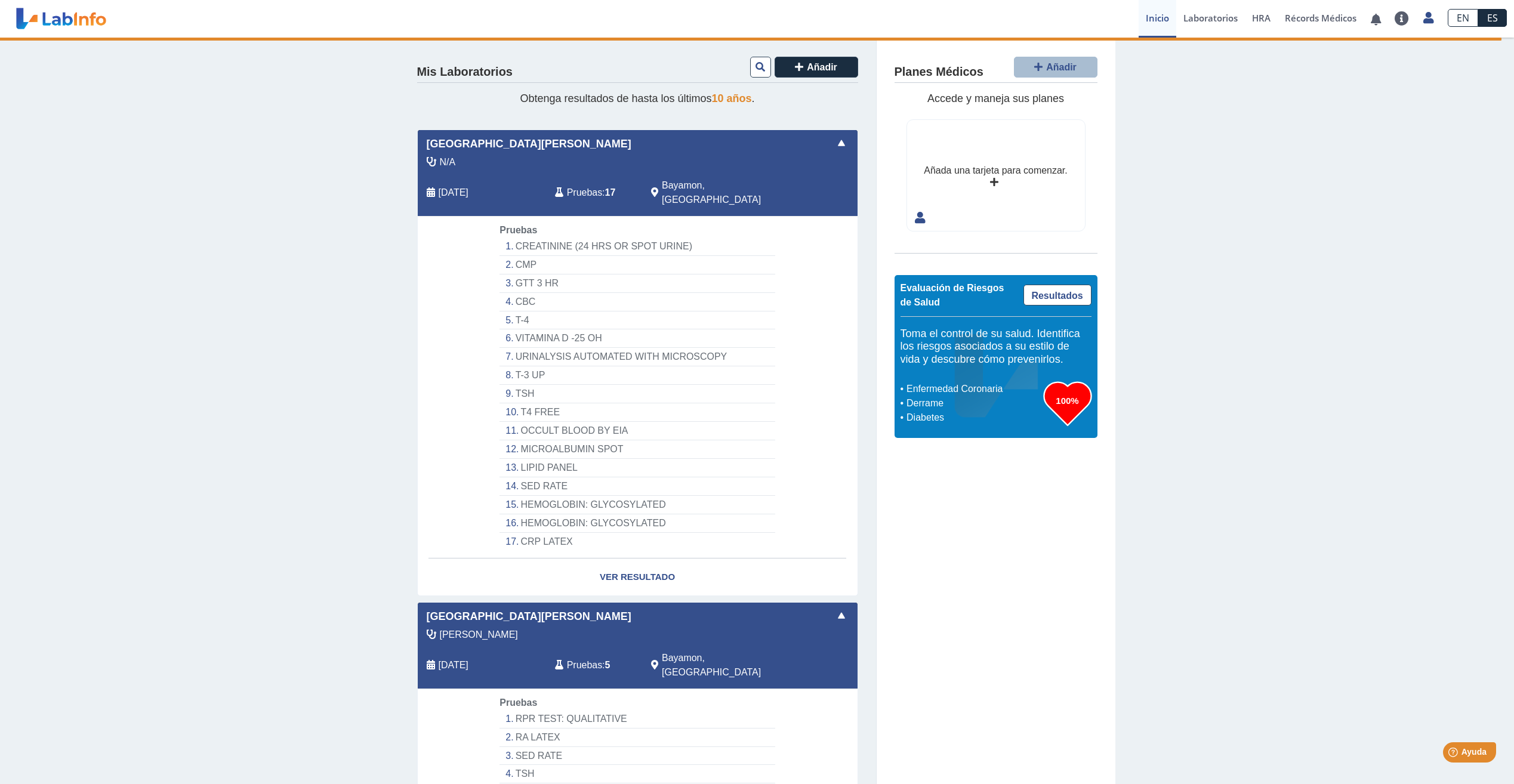
scroll to position [77, 0]
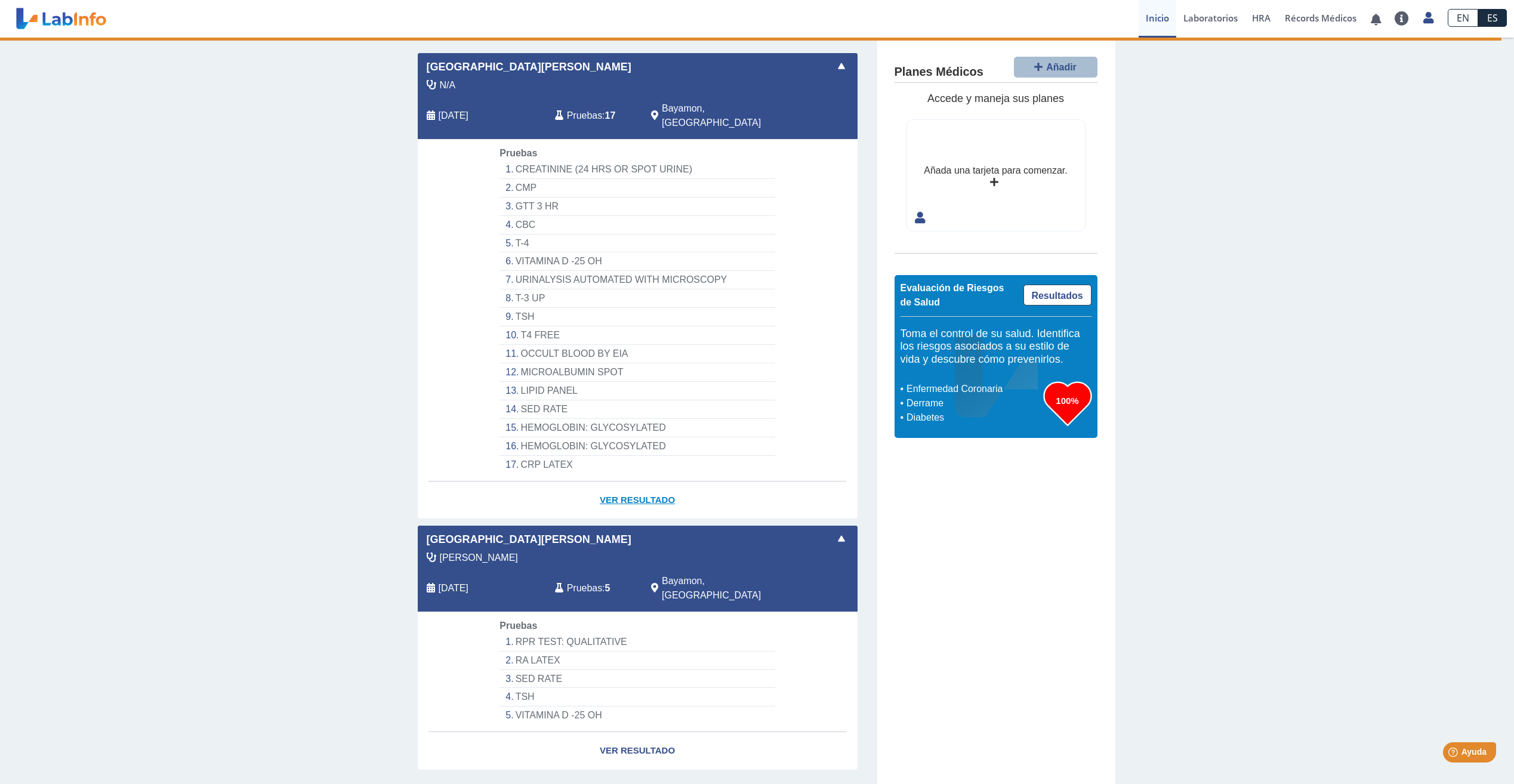
click at [623, 485] on link "Ver Resultado" at bounding box center [637, 500] width 440 height 38
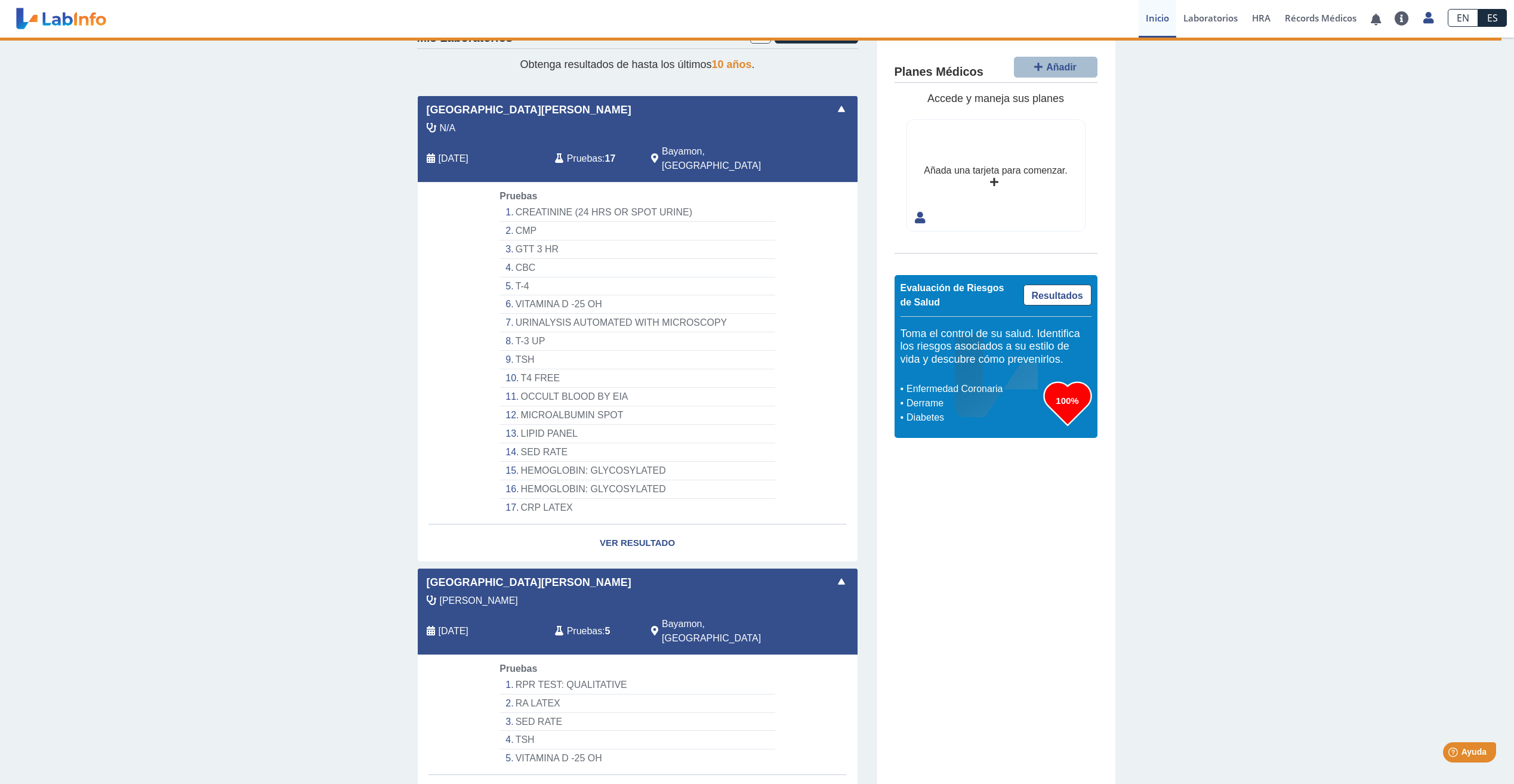
scroll to position [0, 0]
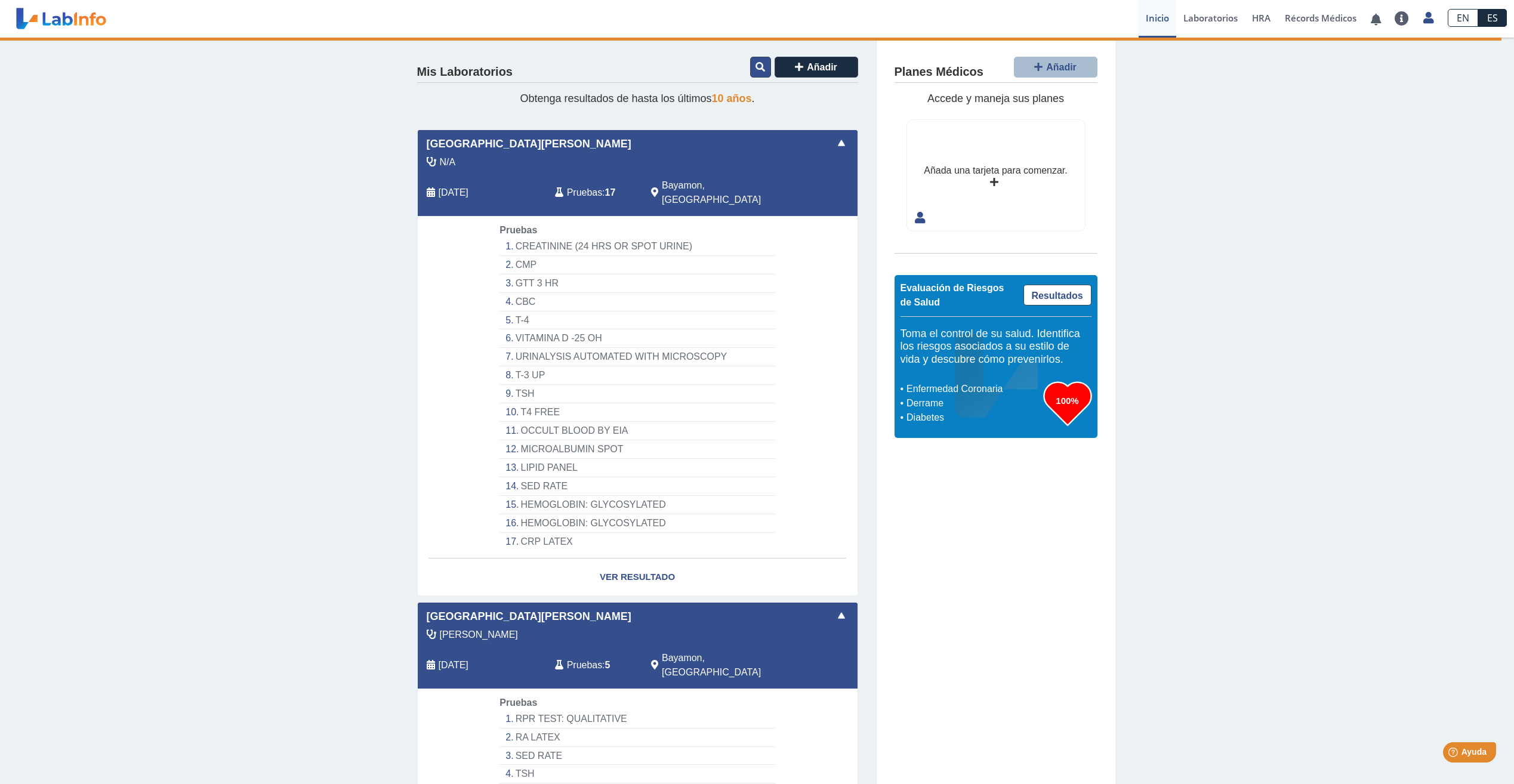
click at [759, 73] on button at bounding box center [760, 67] width 21 height 21
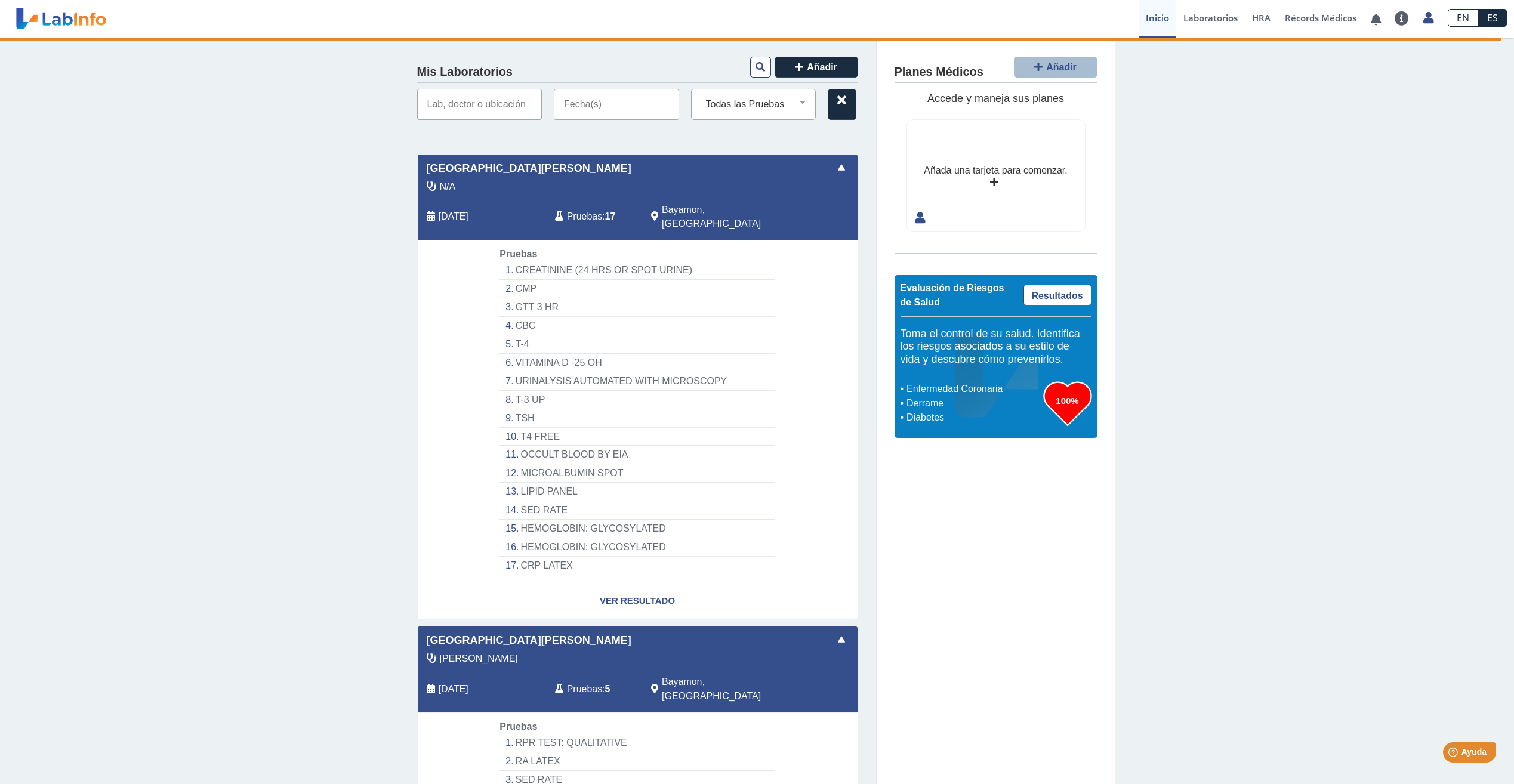
click at [456, 105] on input "text" at bounding box center [479, 104] width 125 height 31
drag, startPoint x: 600, startPoint y: 89, endPoint x: 593, endPoint y: 103, distance: 15.7
click at [598, 93] on input "text" at bounding box center [616, 104] width 125 height 31
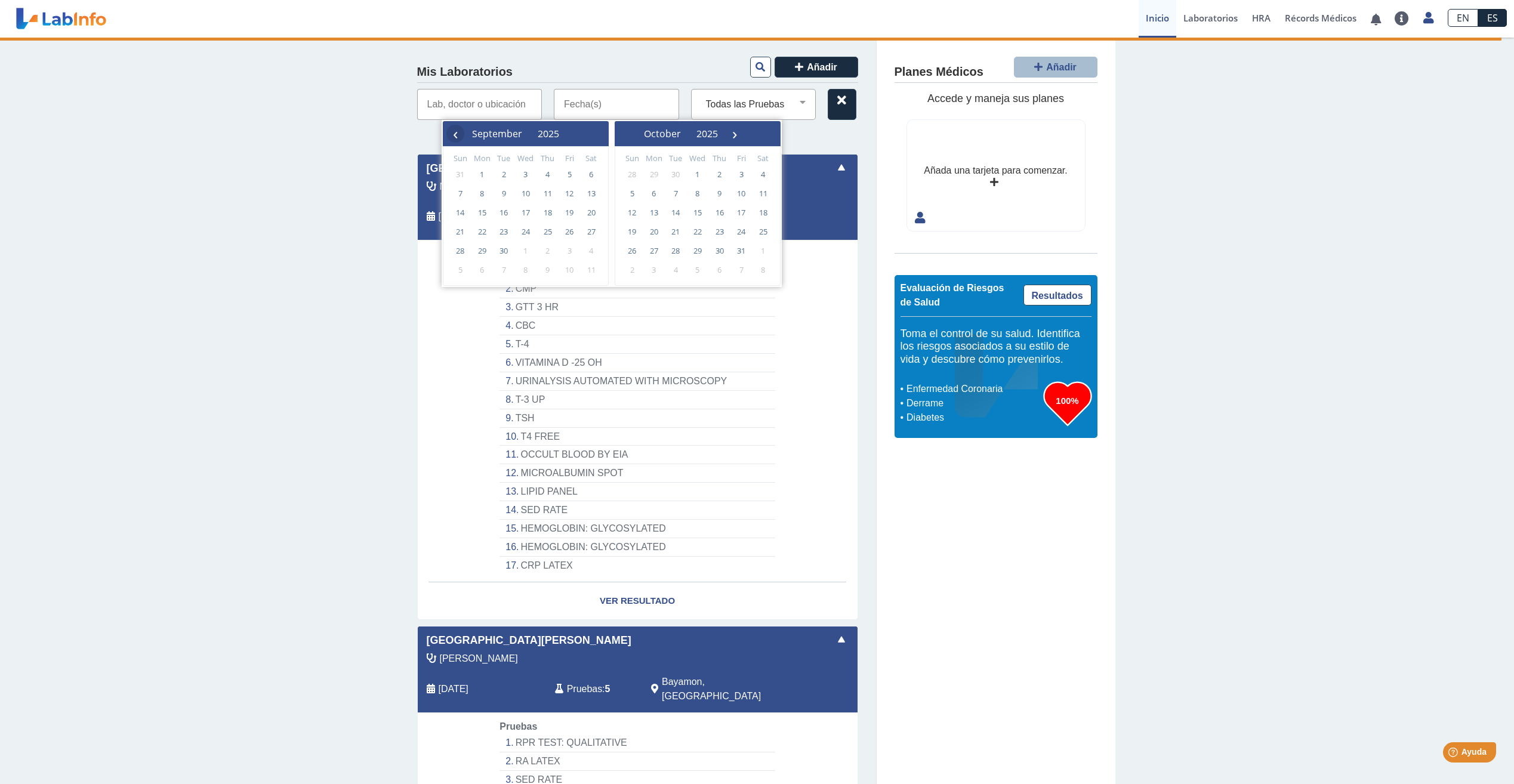
click at [446, 134] on span "‹" at bounding box center [455, 133] width 18 height 18
click at [448, 133] on span "‹" at bounding box center [455, 133] width 18 height 18
click at [586, 193] on span "14" at bounding box center [591, 193] width 19 height 19
click at [590, 192] on span "14" at bounding box center [591, 193] width 19 height 19
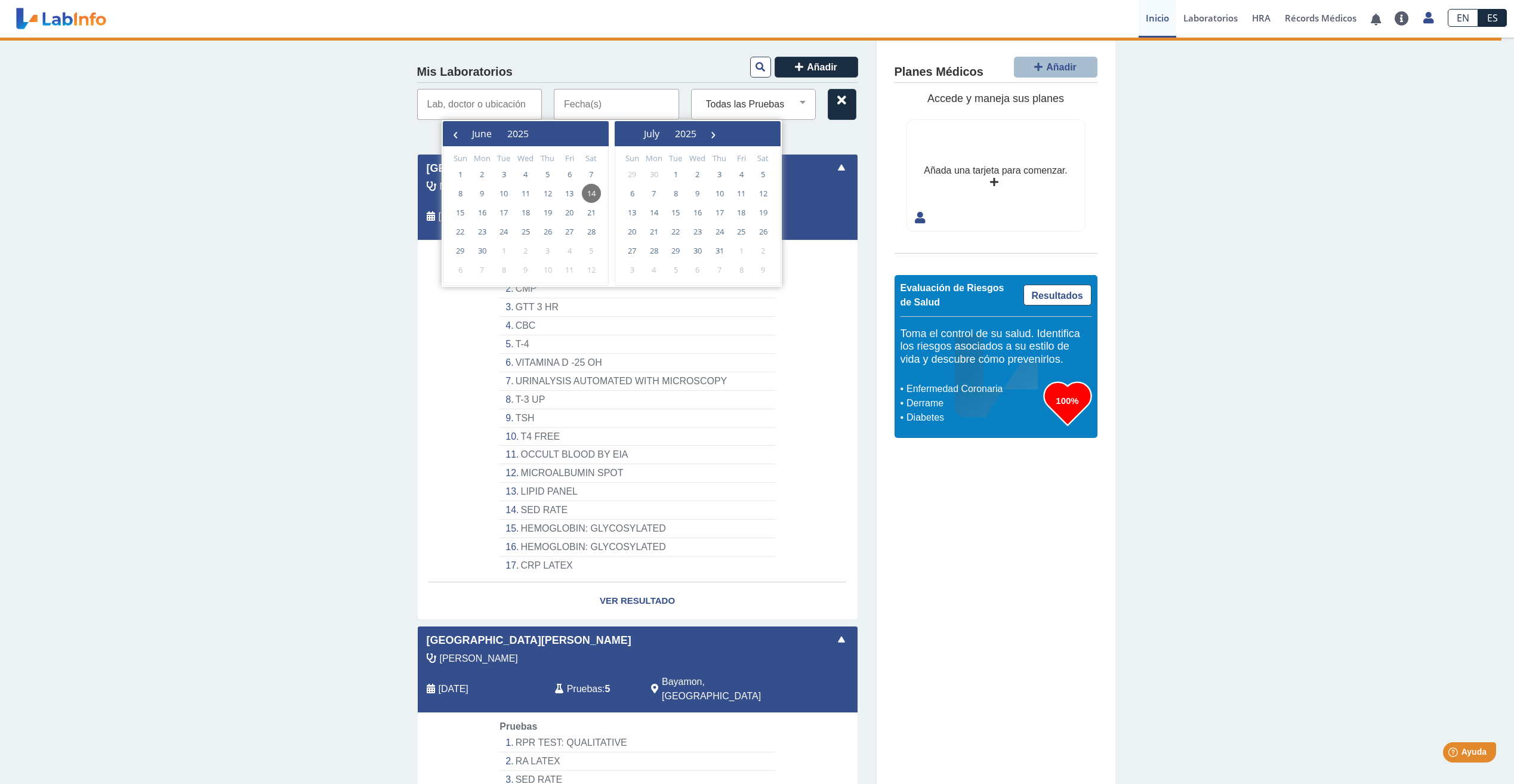
type input "06/14/2025 - 06/14/2025"
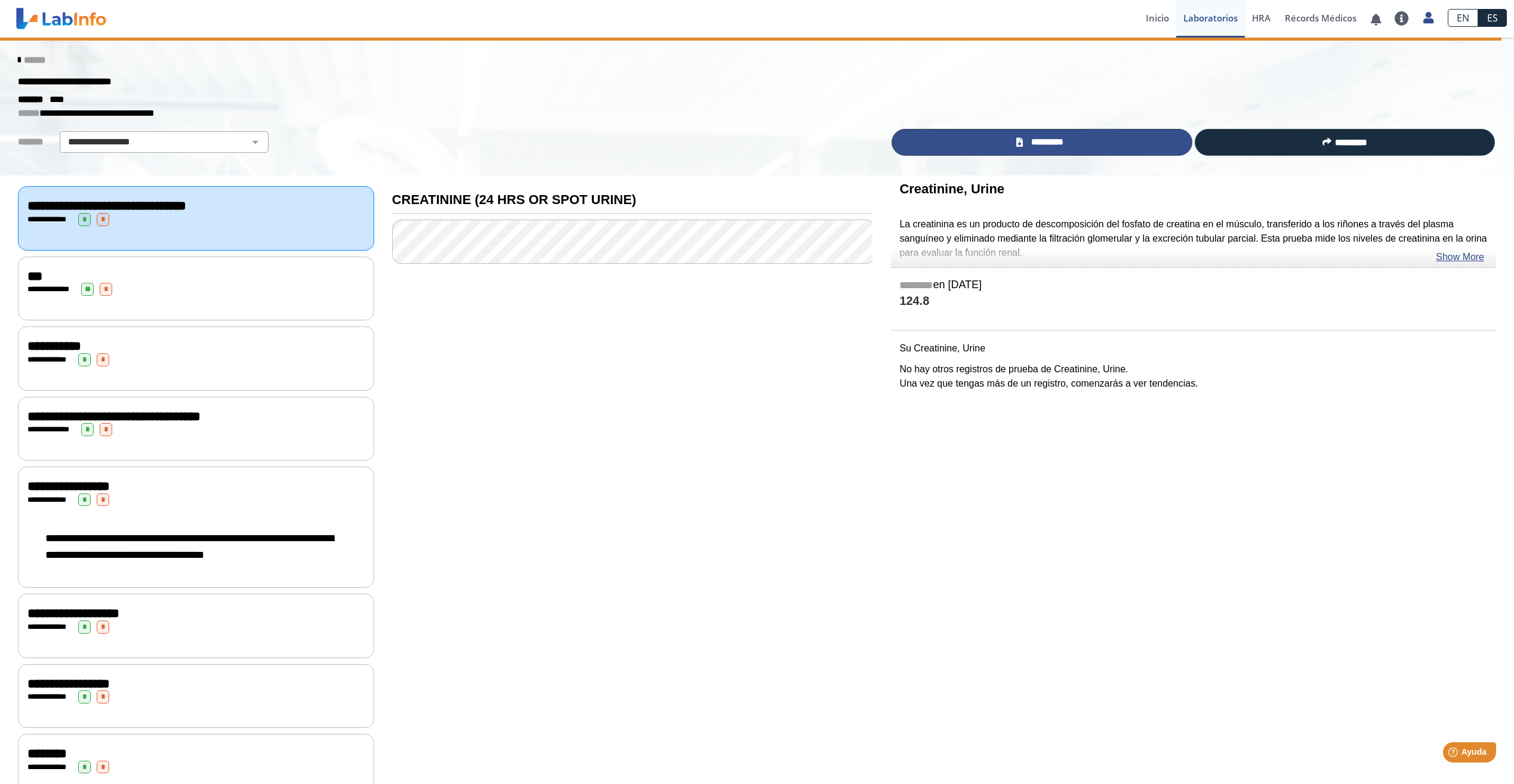
click at [1068, 145] on link "*********" at bounding box center [1041, 142] width 300 height 27
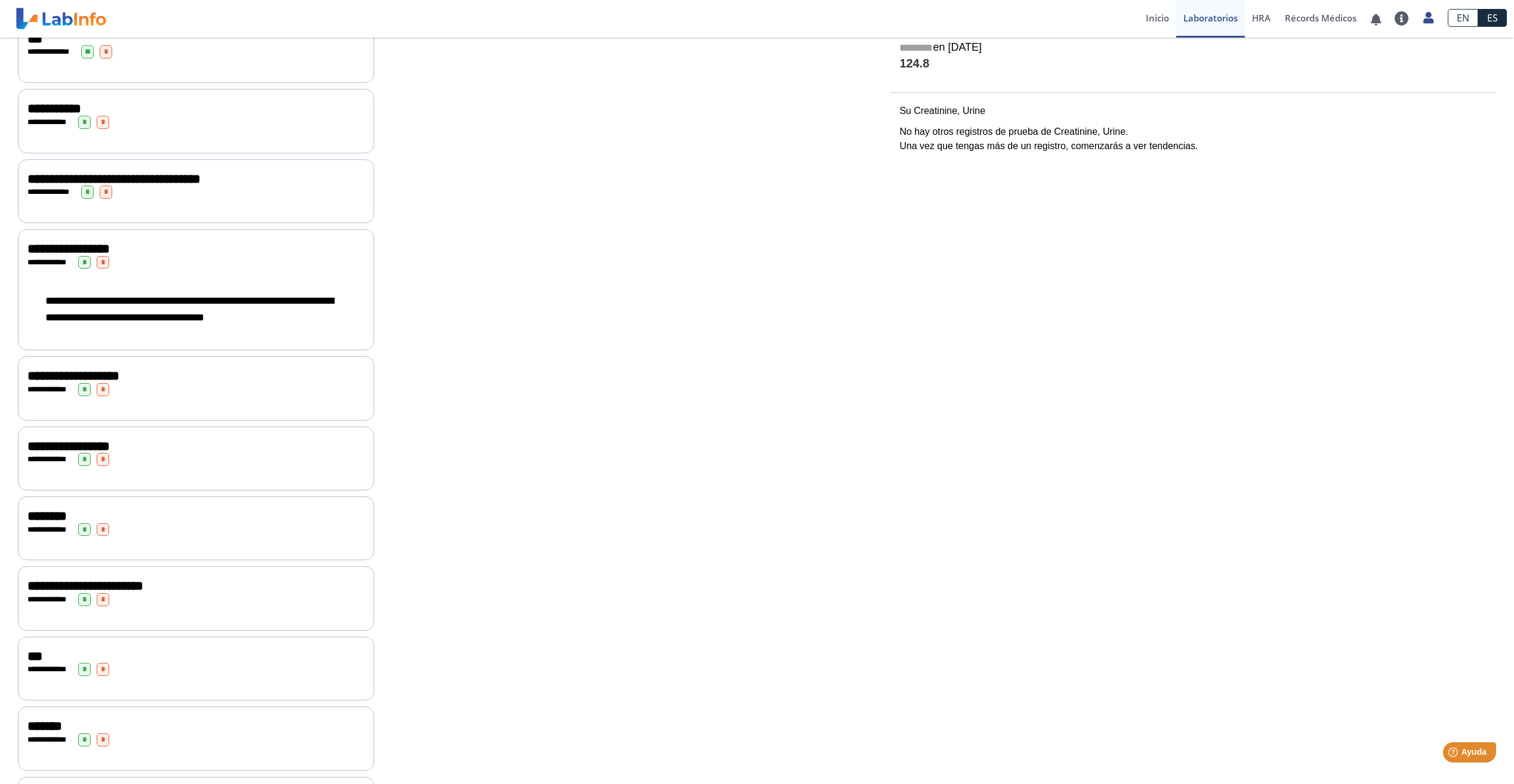
scroll to position [239, 0]
click at [102, 268] on div "**********" at bounding box center [196, 288] width 356 height 121
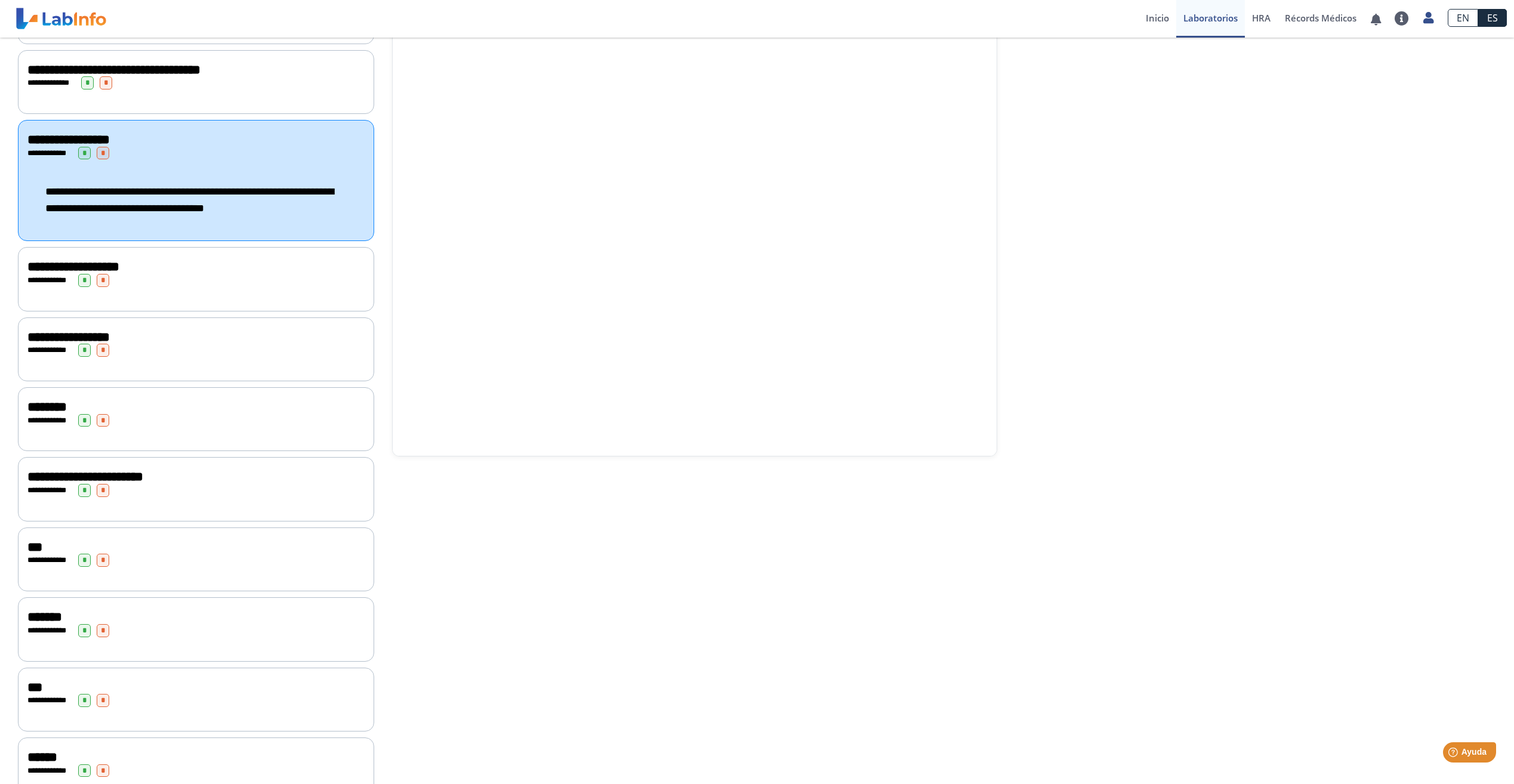
scroll to position [578, 0]
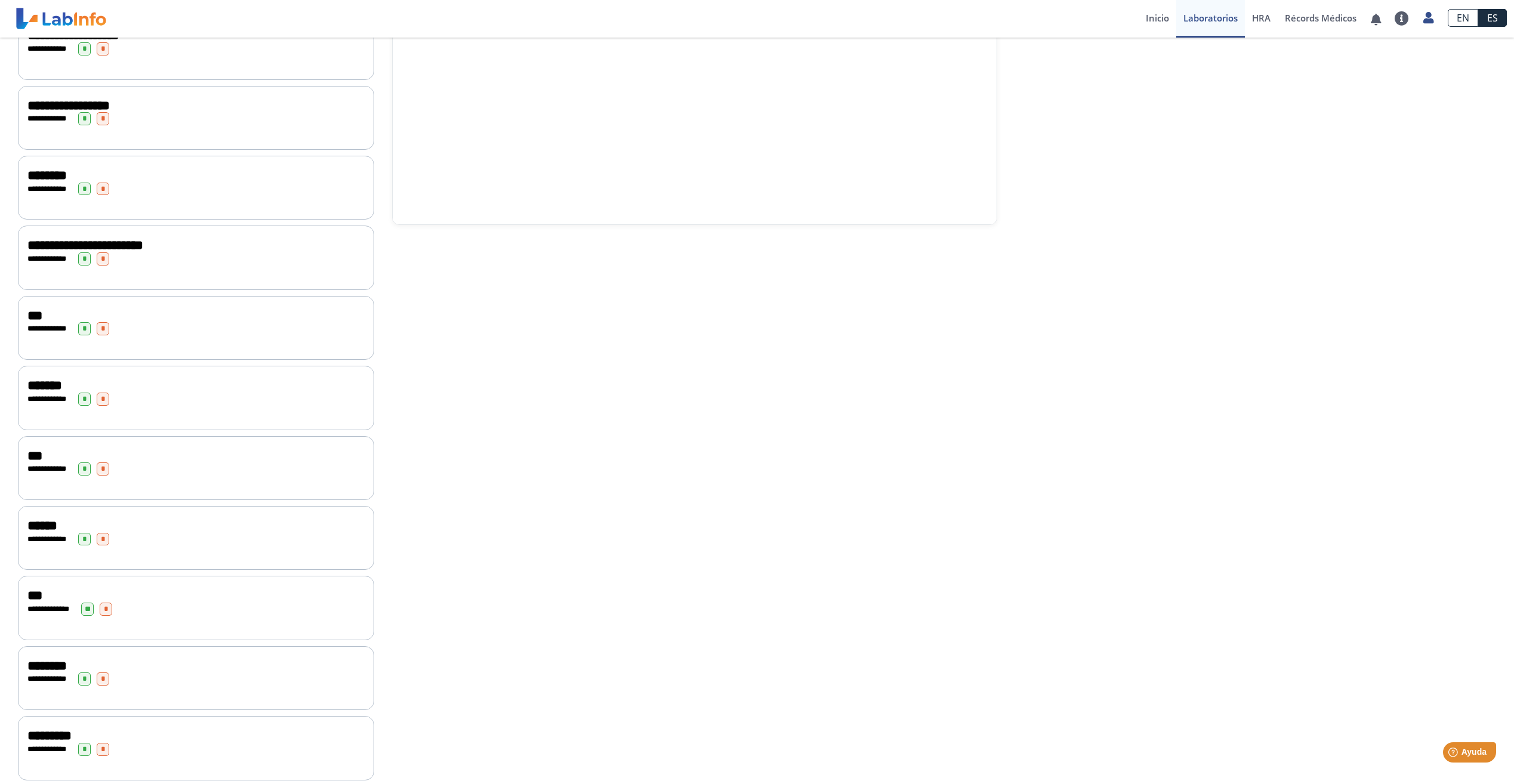
click at [47, 239] on span "**********" at bounding box center [85, 245] width 116 height 13
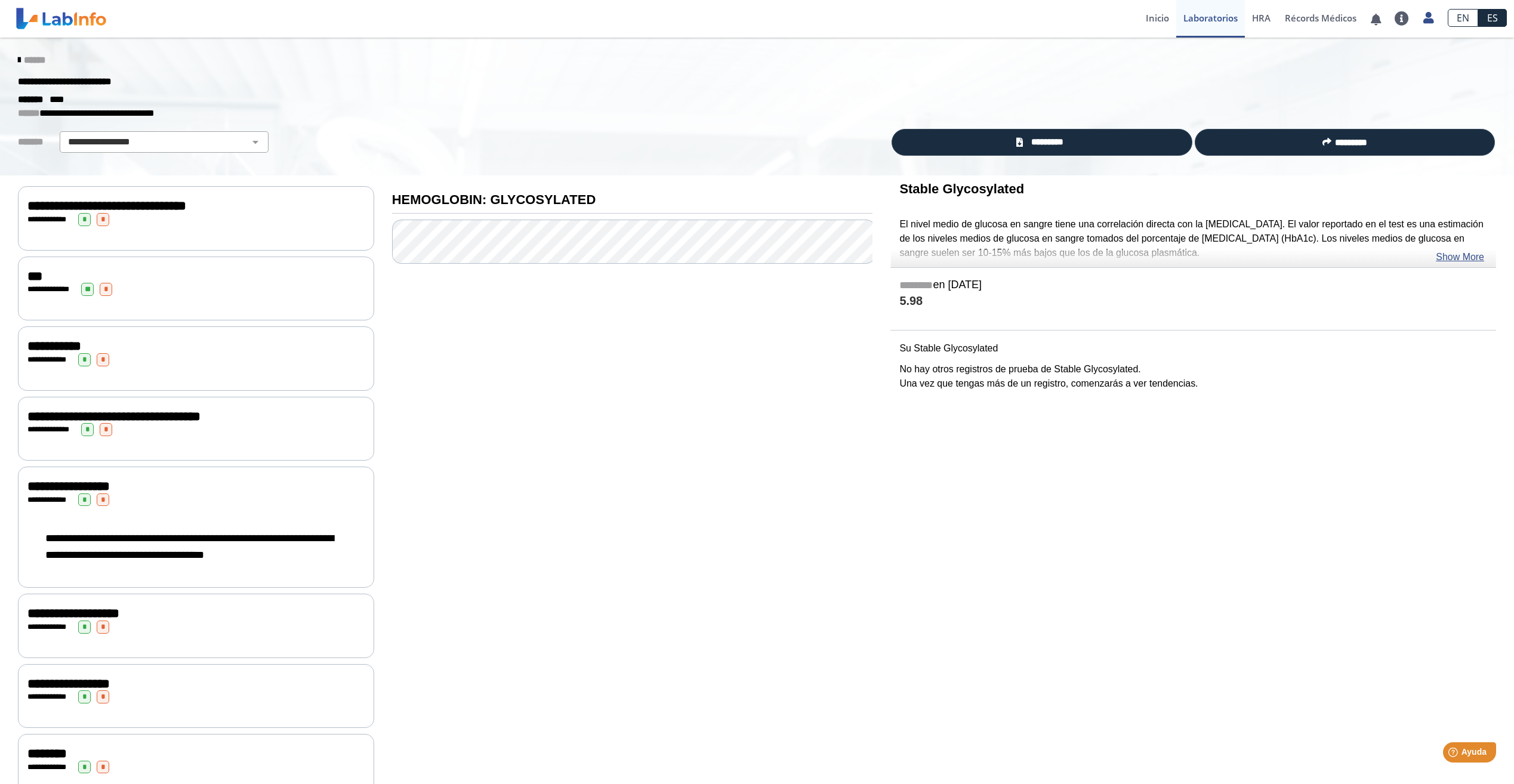
drag, startPoint x: 386, startPoint y: 127, endPoint x: 378, endPoint y: 131, distance: 8.9
click at [386, 127] on div "**********" at bounding box center [757, 106] width 1514 height 138
click at [237, 145] on select "**********" at bounding box center [164, 142] width 202 height 14
click at [20, 58] on link "******" at bounding box center [31, 59] width 27 height 9
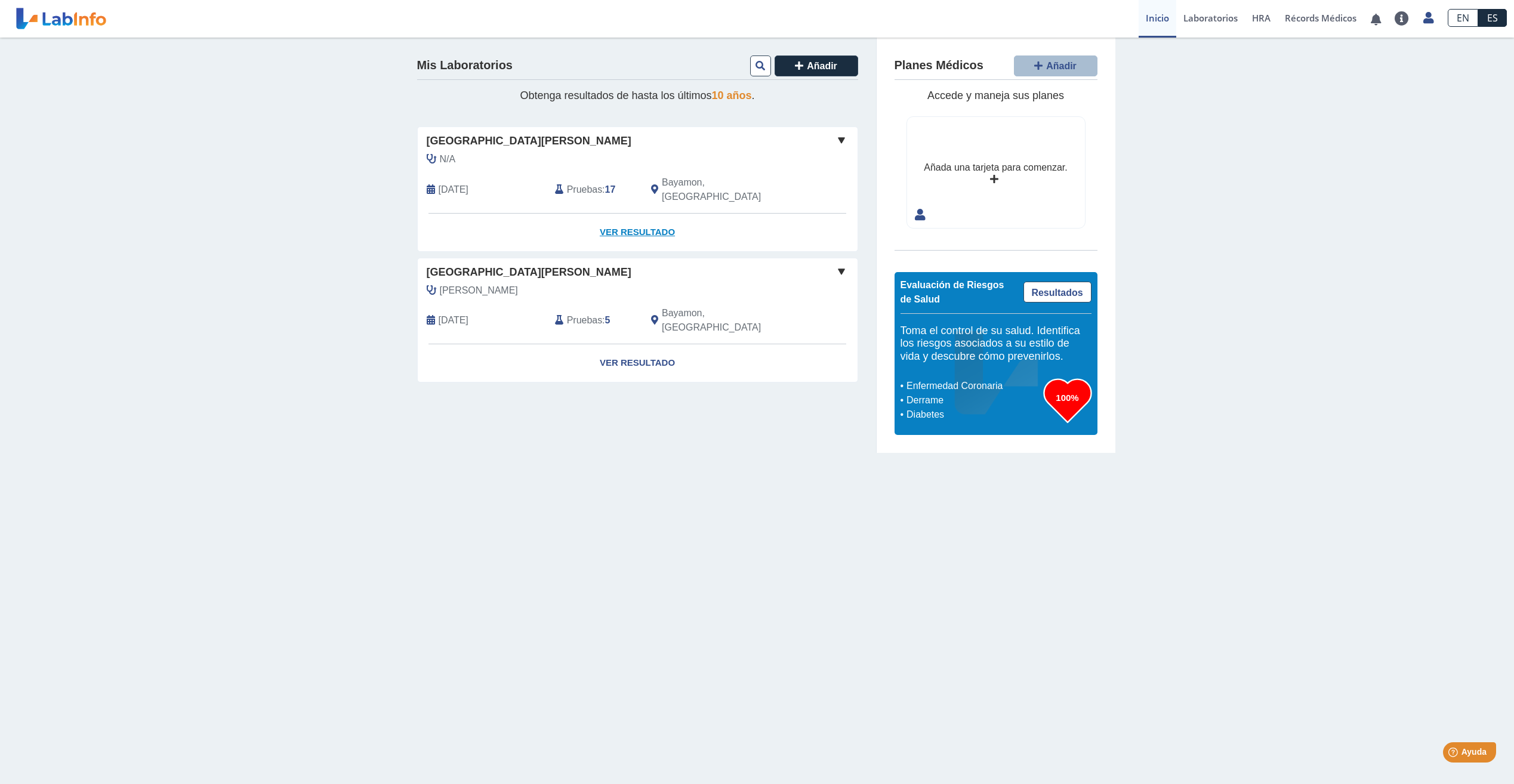
click at [631, 216] on link "Ver Resultado" at bounding box center [637, 232] width 440 height 38
click at [463, 183] on span "[DATE]" at bounding box center [453, 190] width 30 height 14
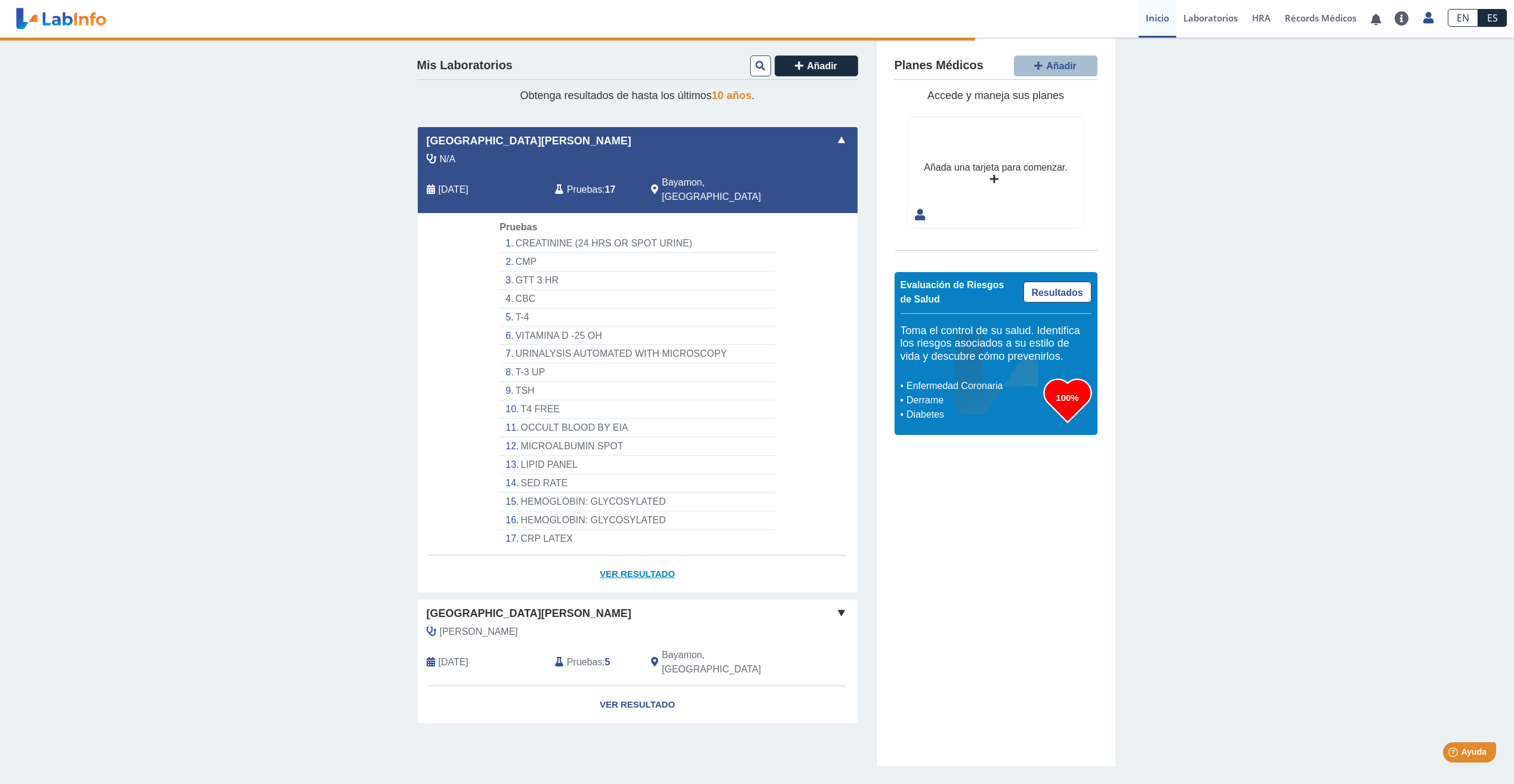
click at [608, 563] on link "Ver Resultado" at bounding box center [637, 574] width 440 height 38
click at [622, 686] on link "Ver Resultado" at bounding box center [637, 704] width 440 height 38
